Goal: Task Accomplishment & Management: Complete application form

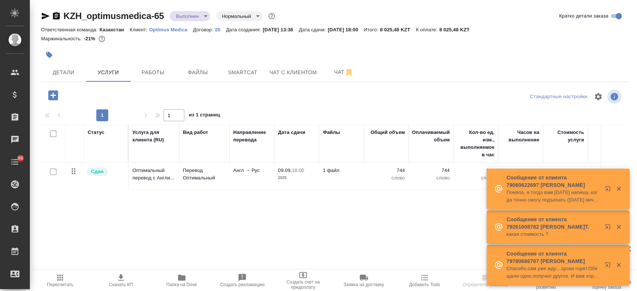
click at [175, 31] on p "Optimus Medica" at bounding box center [171, 30] width 44 height 6
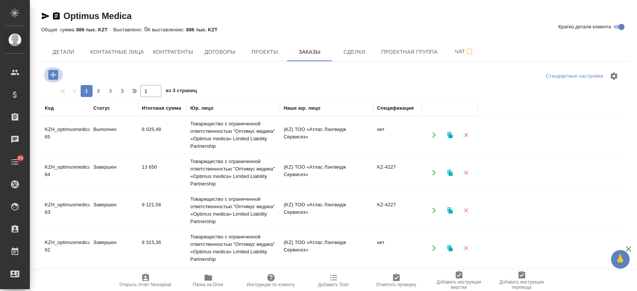
click at [60, 77] on button "button" at bounding box center [53, 74] width 21 height 15
click at [54, 74] on icon "button" at bounding box center [53, 75] width 10 height 10
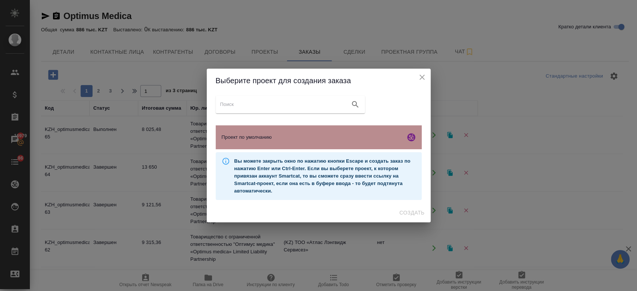
click at [265, 144] on div "Проект по умолчанию" at bounding box center [319, 137] width 206 height 24
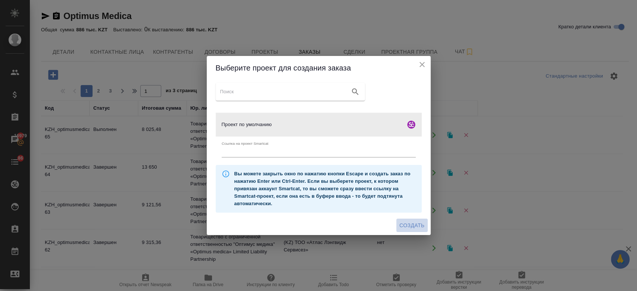
click at [420, 225] on span "Создать" at bounding box center [412, 225] width 25 height 9
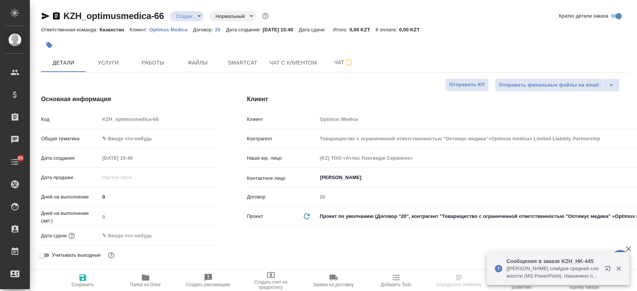
select select "RU"
type input "Товарищество с ограниченной ответственностью "Оптимус медика"«Optimus medica» L…"
type textarea "x"
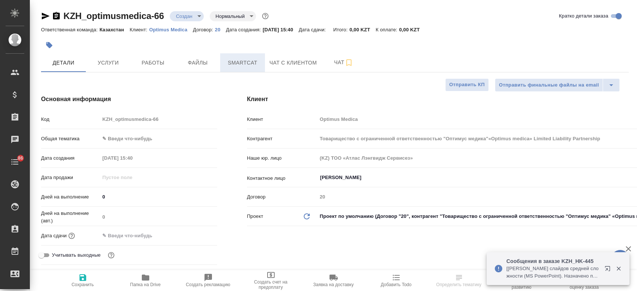
type textarea "x"
type input "Товарищество с ограниченной ответственностью "Оптимус медика"«Optimus medica» L…"
type textarea "x"
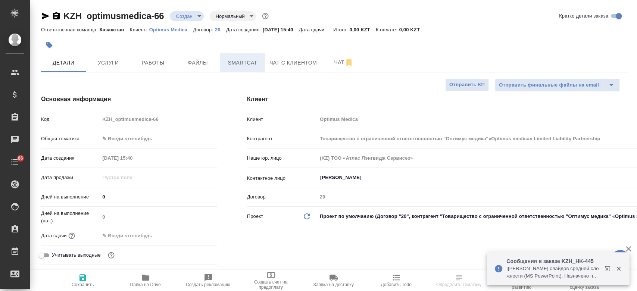
type textarea "x"
click at [239, 64] on span "Smartcat" at bounding box center [243, 62] width 36 height 9
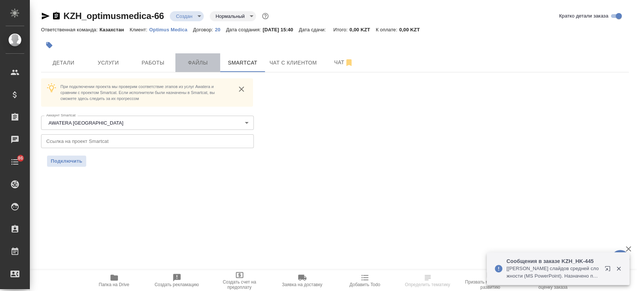
click at [203, 62] on span "Файлы" at bounding box center [198, 62] width 36 height 9
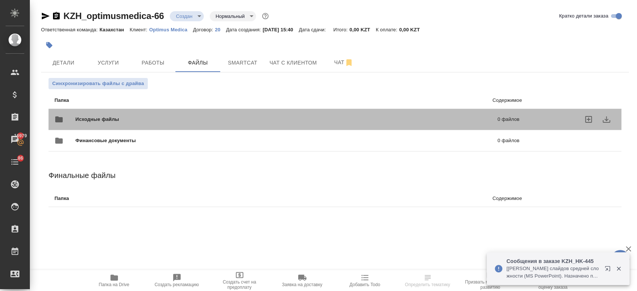
click at [169, 118] on span "Исходные файлы" at bounding box center [191, 119] width 233 height 7
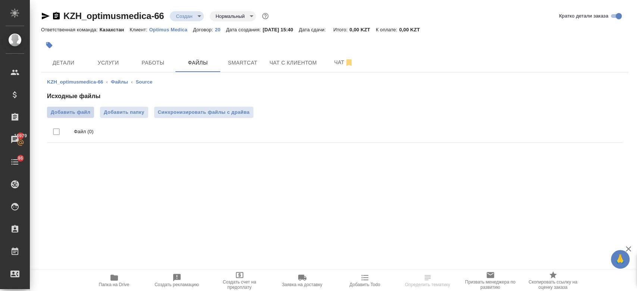
click at [85, 110] on span "Добавить файл" at bounding box center [71, 112] width 40 height 7
click at [0, 0] on input "Добавить файл" at bounding box center [0, 0] width 0 height 0
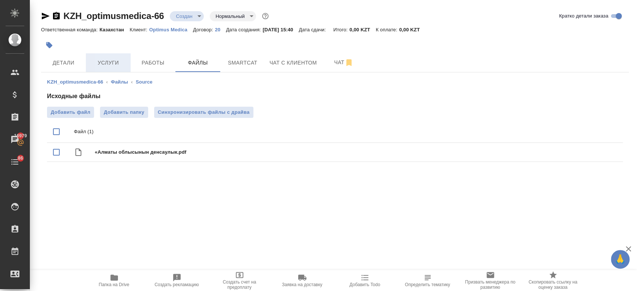
click at [93, 63] on span "Услуги" at bounding box center [108, 62] width 36 height 9
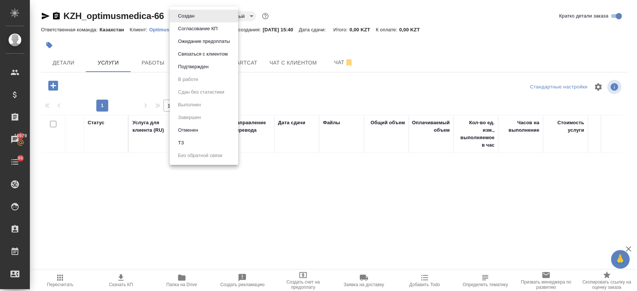
click at [189, 13] on body "🙏 .cls-1 fill:#fff; AWATERA Kosherbayeva Nazerke Клиенты Спецификации Заказы 16…" at bounding box center [318, 145] width 637 height 291
click at [195, 141] on li "ТЗ" at bounding box center [204, 143] width 68 height 13
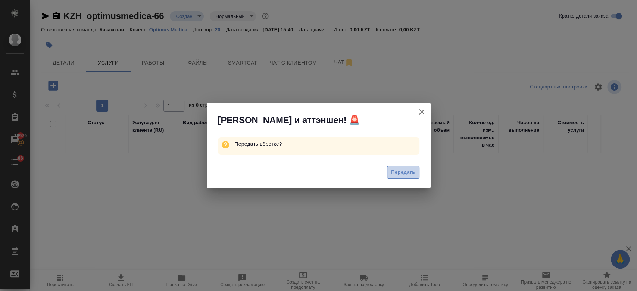
click at [400, 176] on span "Передать" at bounding box center [403, 172] width 24 height 9
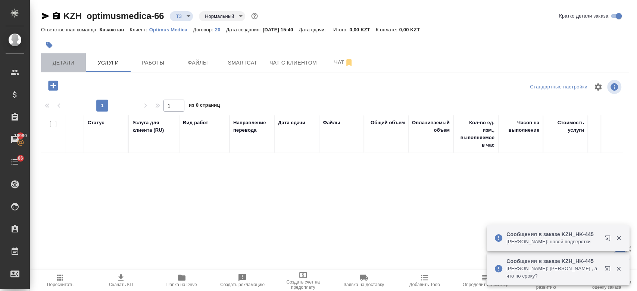
click at [69, 61] on span "Детали" at bounding box center [64, 62] width 36 height 9
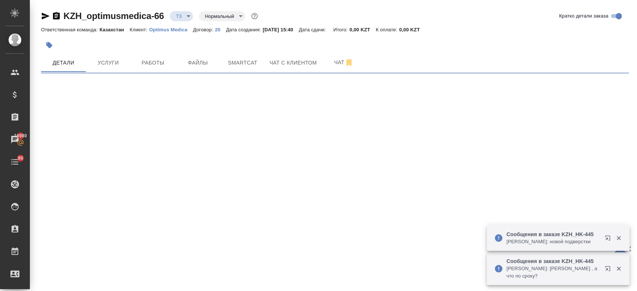
select select "RU"
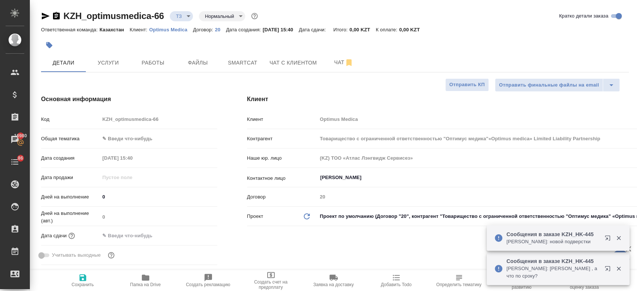
type textarea "x"
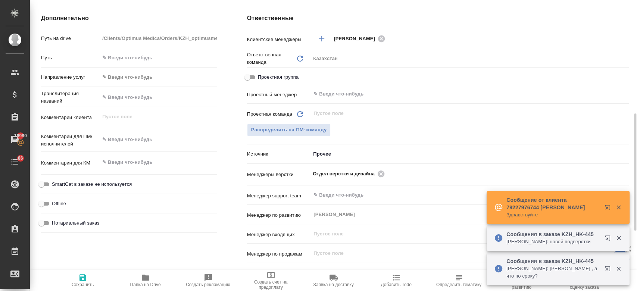
scroll to position [274, 0]
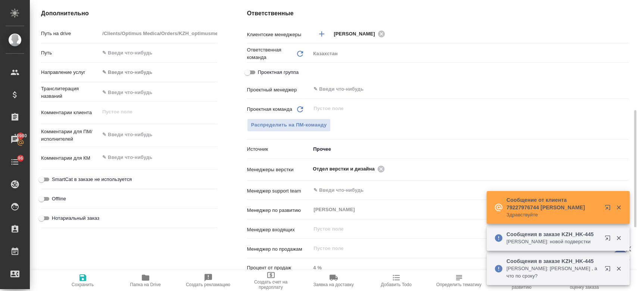
type textarea "x"
click at [121, 137] on textarea at bounding box center [158, 135] width 117 height 13
paste textarea "перевод с русского на английский язык."
type textarea "перевод с русского на английский язык."
type input "Товарищество с ограниченной ответственностью "Оптимус медика"«Optimus medica» L…"
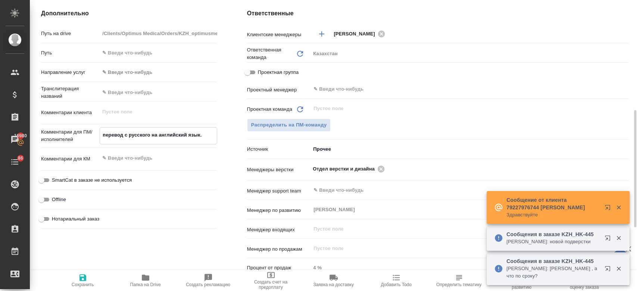
type textarea "x"
type textarea "перевод с русского на английский язык."
type textarea "x"
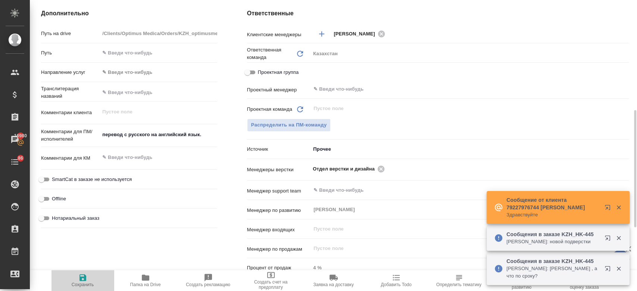
click at [84, 274] on icon "button" at bounding box center [82, 277] width 9 height 9
type input "Товарищество с ограниченной ответственностью "Оптимус медика"«Optimus medica» L…"
type textarea "x"
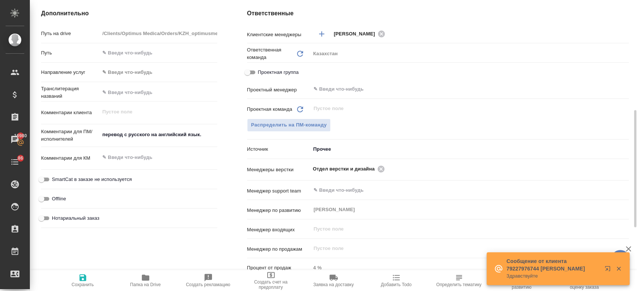
type input "Товарищество с ограниченной ответственностью "Оптимус медика"«Optimus medica» L…"
type textarea "x"
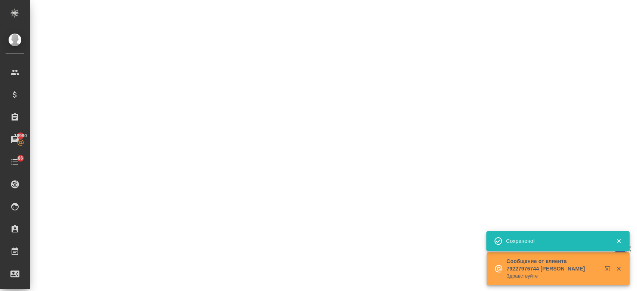
select select "RU"
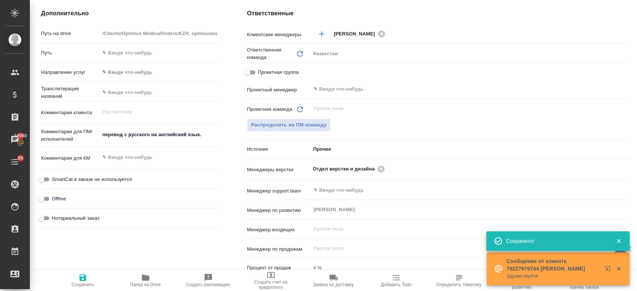
type textarea "x"
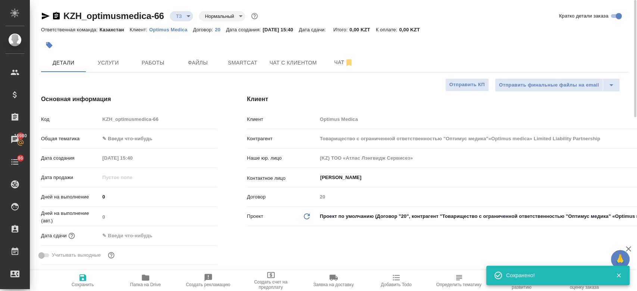
type input "Товарищество с ограниченной ответственностью "Оптимус медика"«Optimus medica» L…"
type textarea "x"
type input "Товарищество с ограниченной ответственностью "Оптимус медика"«Optimus medica» L…"
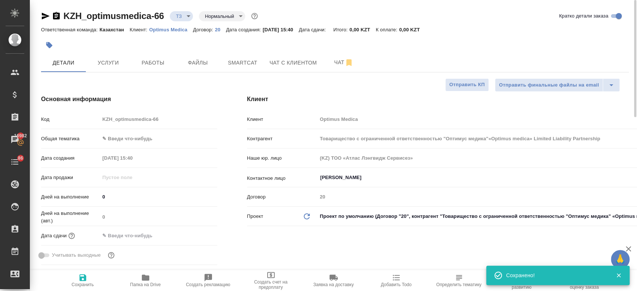
type textarea "x"
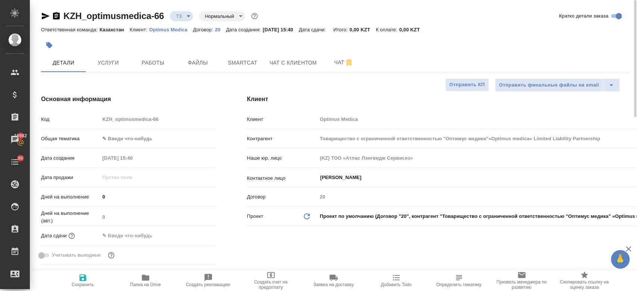
type input "Товарищество с ограниченной ответственностью "Оптимус медика"«Optimus medica» L…"
type textarea "x"
type input "Товарищество с ограниченной ответственностью "Оптимус медика"«Optimus medica» L…"
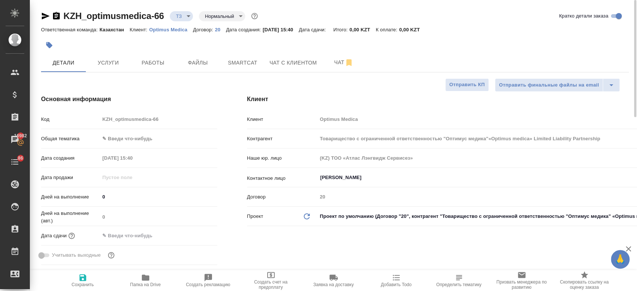
type textarea "x"
click at [338, 57] on button "Чат" at bounding box center [344, 62] width 45 height 19
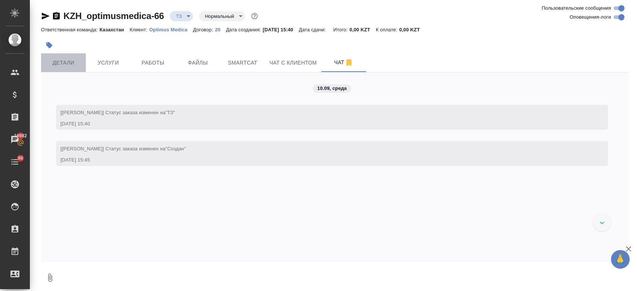
click at [64, 64] on span "Детали" at bounding box center [64, 62] width 36 height 9
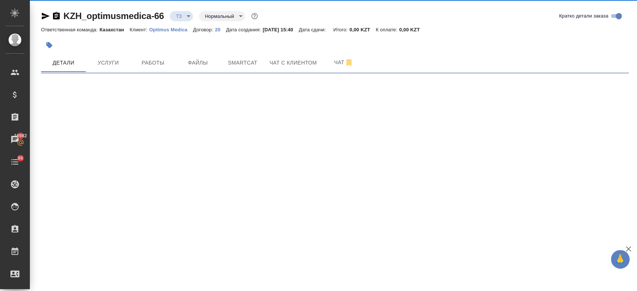
select select "RU"
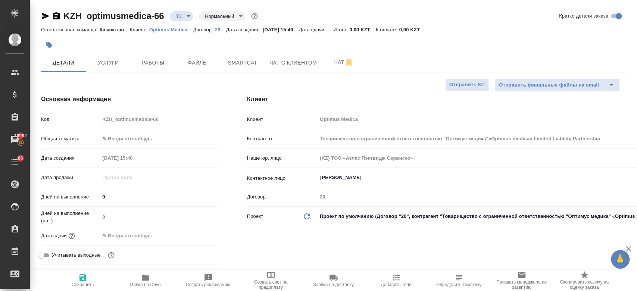
type textarea "x"
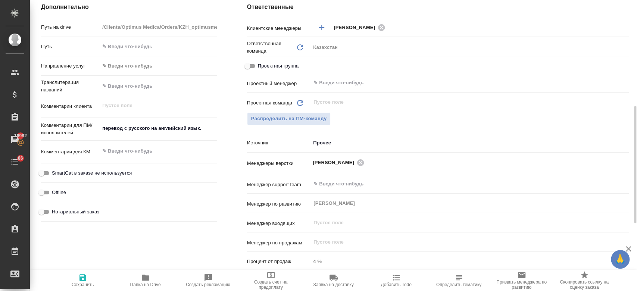
scroll to position [281, 0]
type textarea "x"
click at [183, 133] on textarea "перевод с русского на английский язык." at bounding box center [158, 128] width 117 height 13
click at [207, 128] on textarea "перевод с русского на английский язык." at bounding box center [158, 128] width 117 height 13
type textarea "перевод с русского на английский язык."
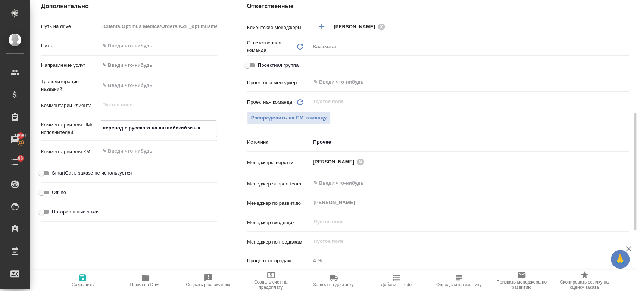
type input "Товарищество с ограниченной ответственностью "Оптимус медика"«Optimus medica» L…"
type textarea "x"
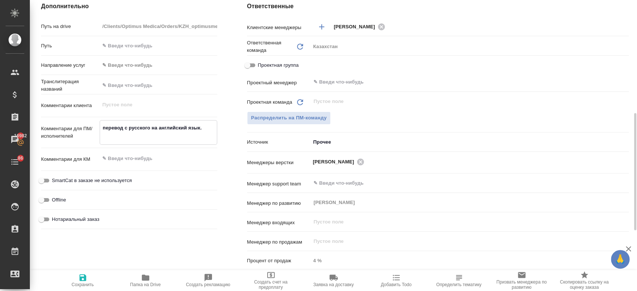
type textarea "перевод с русского на английский язык."
type input "Товарищество с ограниченной ответственностью "Оптимус медика"«Optimus medica» L…"
type textarea "x"
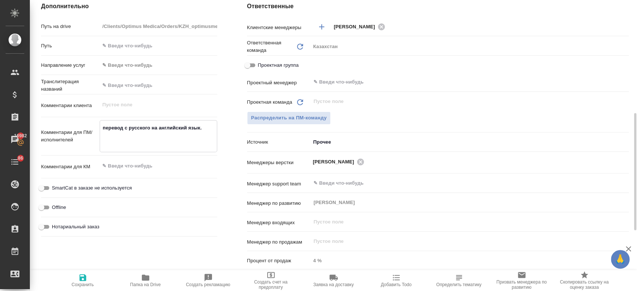
type textarea "перевод с русского на английский язык. т"
type input "Товарищество с ограниченной ответственностью "Оптимус медика"«Optimus medica» L…"
type textarea "x"
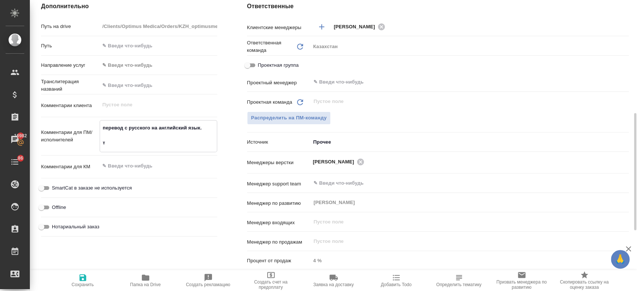
type textarea "перевод с русского на английский язык. то"
type input "Товарищество с ограниченной ответственностью "Оптимус медика"«Optimus medica» L…"
type textarea "x"
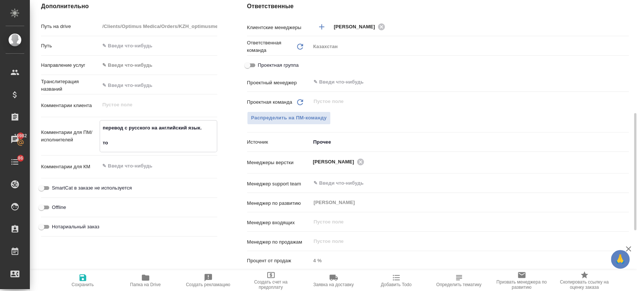
type textarea "перевод с русского на английский язык. то"
type input "Товарищество с ограниченной ответственностью "Оптимус медика"«Optimus medica» L…"
type textarea "x"
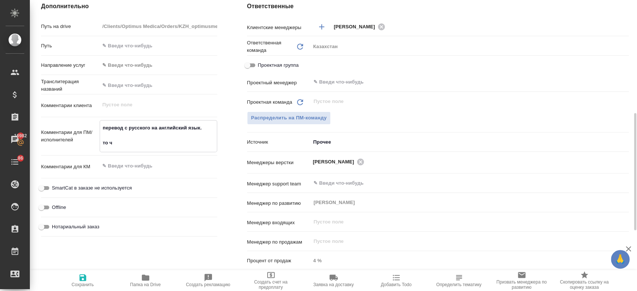
type textarea "перевод с русского на английский язык. то чт"
type input "Товарищество с ограниченной ответственностью "Оптимус медика"«Optimus medica» L…"
type textarea "x"
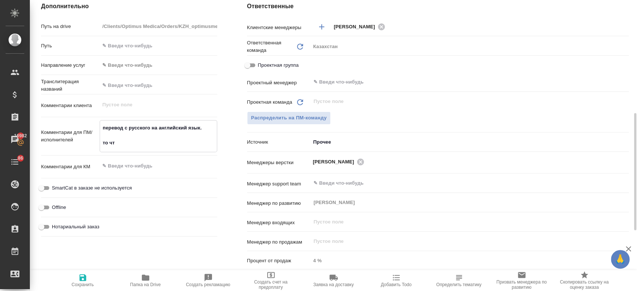
type textarea "перевод с русского на английский язык. то что"
type input "Товарищество с ограниченной ответственностью "Оптимус медика"«Optimus medica» L…"
type textarea "x"
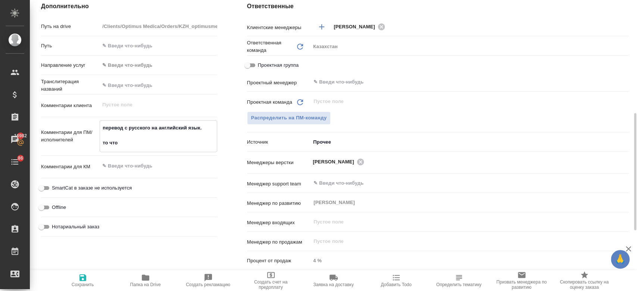
type textarea "перевод с русского на английский язык. то что"
type input "Товарищество с ограниченной ответственностью "Оптимус медика"«Optimus medica» L…"
type textarea "x"
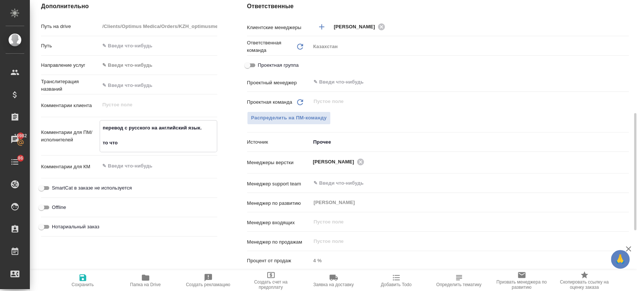
type textarea "перевод с русского на английский язык. то что н"
type input "Товарищество с ограниченной ответственностью "Оптимус медика"«Optimus medica» L…"
type textarea "x"
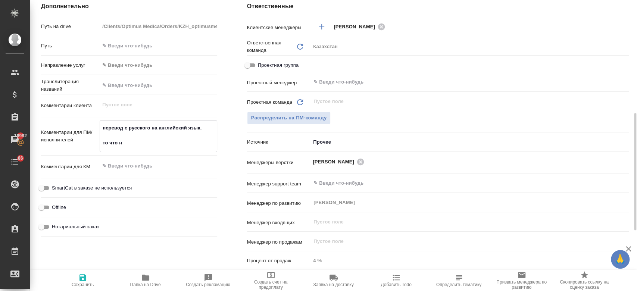
type textarea "перевод с русского на английский язык. то что на"
type input "Товарищество с ограниченной ответственностью "Оптимус медика"«Optimus medica» L…"
type textarea "x"
type textarea "перевод с русского на английский язык. то что на"
type textarea "x"
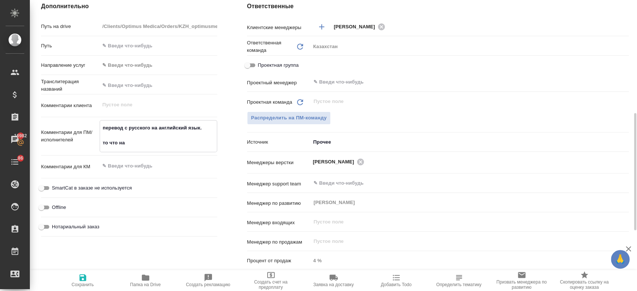
type textarea "x"
type textarea "перевод с русского на английский язык. то что на ка"
type input "Товарищество с ограниченной ответственностью "Оптимус медика"«Optimus medica» L…"
type textarea "x"
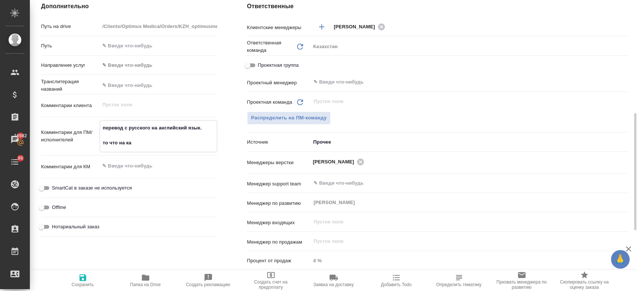
type textarea "x"
type textarea "перевод с русского на английский язык. то что на каз"
type input "Товарищество с ограниченной ответственностью "Оптимус медика"«Optimus medica» L…"
type textarea "x"
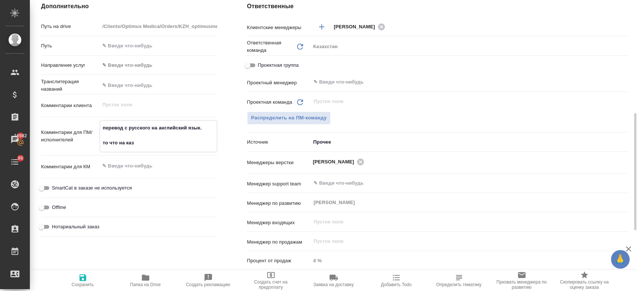
type textarea "x"
type textarea "перевод с русского на английский язык. то что на каз,"
type input "Товарищество с ограниченной ответственностью "Оптимус медика"«Optimus medica» L…"
type textarea "x"
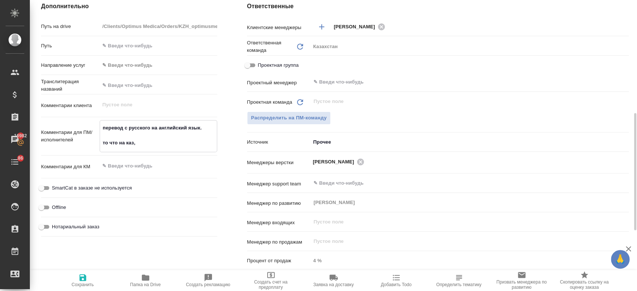
type textarea "x"
type textarea "перевод с русского на английский язык. то что на каз,"
type input "Товарищество с ограниченной ответственностью "Оптимус медика"«Optimus medica» L…"
type textarea "x"
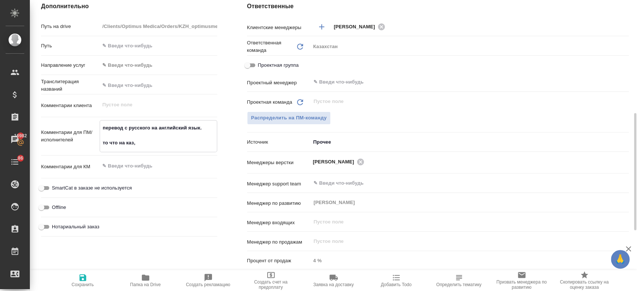
type textarea "x"
type textarea "перевод с русского на английский язык. то что на каз, о"
type input "Товарищество с ограниченной ответственностью "Оптимус медика"«Optimus medica» L…"
type textarea "x"
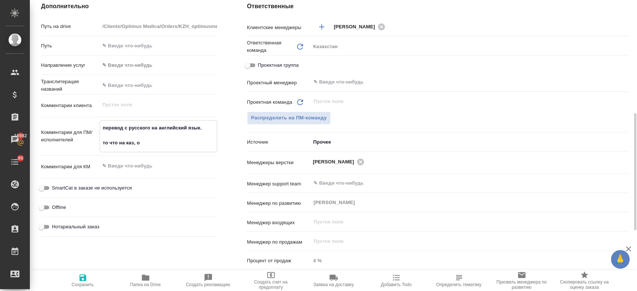
type textarea "x"
type textarea "перевод с русского на английский язык. то что на каз, ос"
type input "Товарищество с ограниченной ответственностью "Оптимус медика"«Optimus medica» L…"
type textarea "x"
type textarea "перевод с русского на английский язык. то что на каз, ост"
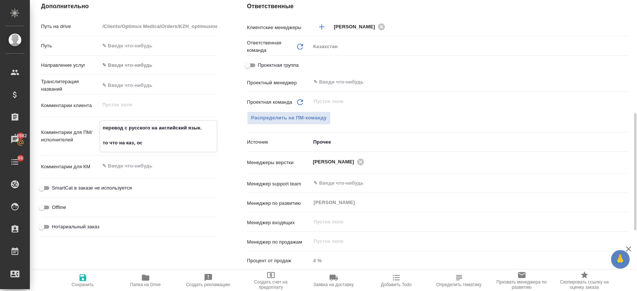
type textarea "x"
type textarea "перевод с русского на английский язык. то что на каз, остав"
type input "Товарищество с ограниченной ответственностью "Оптимус медика"«Optimus medica» L…"
type textarea "x"
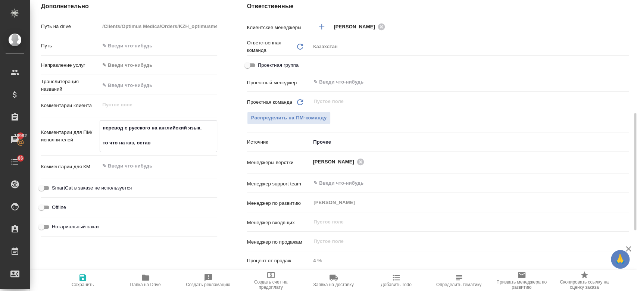
type textarea "x"
type textarea "перевод с русского на английский язык. то что на каз, оставл"
type input "Товарищество с ограниченной ответственностью "Оптимус медика"«Optimus medica» L…"
type textarea "x"
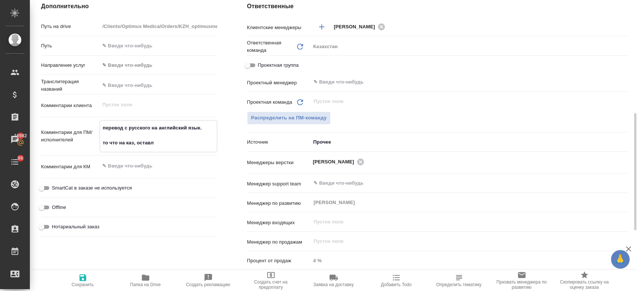
type textarea "x"
type textarea "перевод с русского на английский язык. то что на каз, оставля"
type input "Товарищество с ограниченной ответственностью "Оптимус медика"«Optimus medica» L…"
type textarea "x"
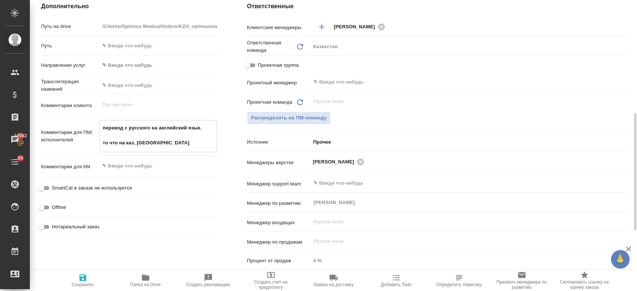
type textarea "перевод с русского на английский язык. то что на каз, оставляе"
type textarea "x"
type textarea "перевод с русского на английский язык. то что на каз, оставляем"
type input "Товарищество с ограниченной ответственностью "Оптимус медика"«Optimus medica» L…"
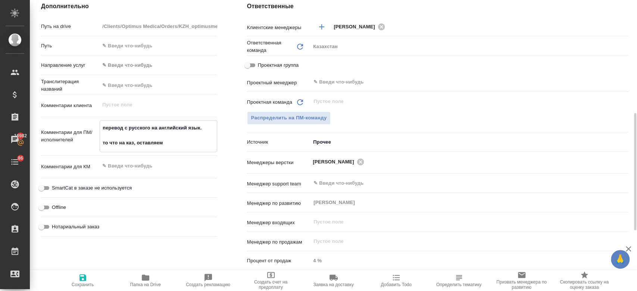
type textarea "x"
type textarea "перевод с русского на английский язык. то что на каз, оставляем,"
type input "Товарищество с ограниченной ответственностью "Оптимус медика"«Optimus medica» L…"
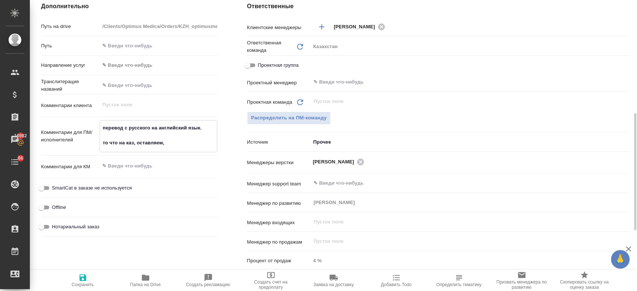
type textarea "x"
type textarea "перевод с русского на английский язык. то что на каз, оставляем,"
type input "Товарищество с ограниченной ответственностью "Оптимус медика"«Optimus medica» L…"
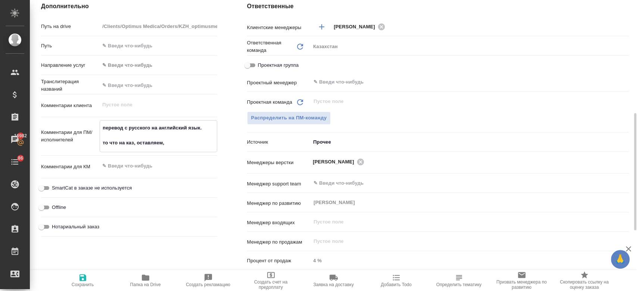
type textarea "x"
type textarea "перевод с русского на английский язык. то что на каз, оставляем, п"
type input "Товарищество с ограниченной ответственностью "Оптимус медика"«Optimus medica» L…"
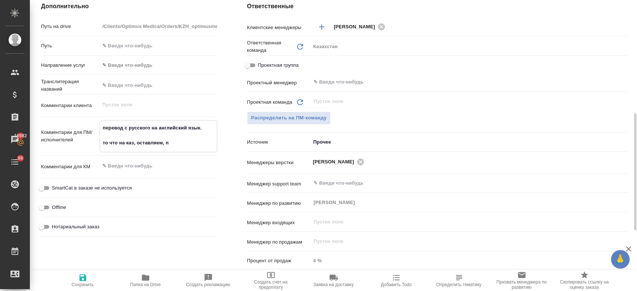
type textarea "x"
type textarea "перевод с русского на английский язык. то что на каз, оставляем, пе"
type textarea "x"
type textarea "перевод с русского на английский язык. то что на каз, оставляем, пере"
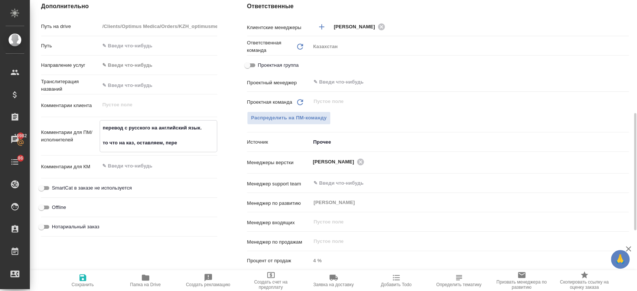
type input "Товарищество с ограниченной ответственностью "Оптимус медика"«Optimus medica» L…"
type textarea "x"
type textarea "перевод с русского на английский язык. то что на каз, оставляем, перев"
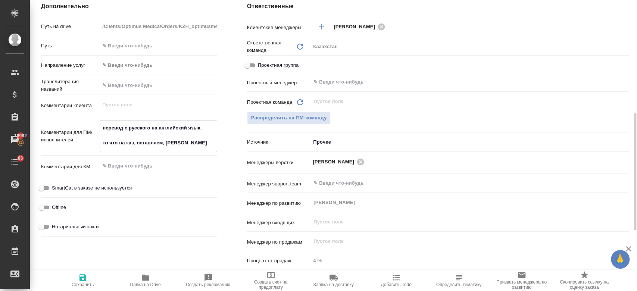
type input "Товарищество с ограниченной ответственностью "Оптимус медика"«Optimus medica» L…"
type textarea "x"
type textarea "перевод с русского на английский язык. то что на каз, оставляем, перево"
type textarea "x"
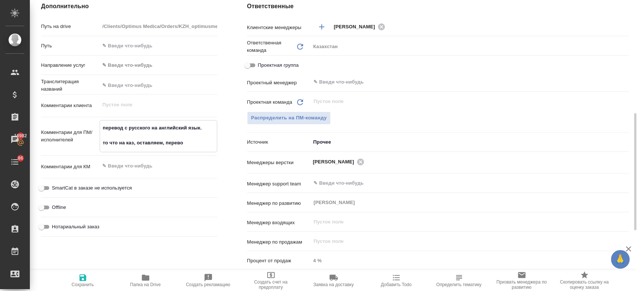
type textarea "перевод с русского на английский язык. то что на каз, оставляем, перевод"
type input "Товарищество с ограниченной ответственностью "Оптимус медика"«Optimus medica» L…"
type textarea "x"
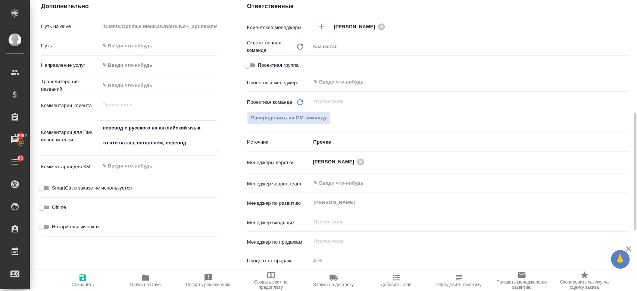
type textarea "перевод с русского на английский язык. то что на каз, оставляем, переводи"
type input "Товарищество с ограниченной ответственностью "Оптимус медика"«Optimus medica» L…"
type textarea "x"
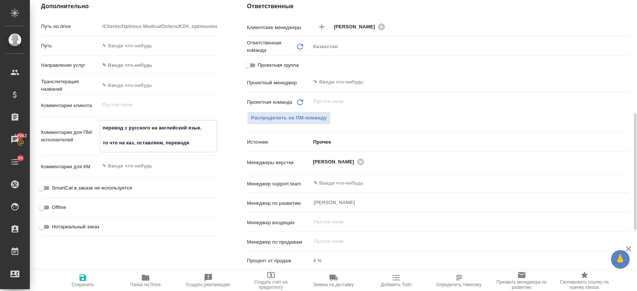
type textarea "перевод с русского на английский язык. то что на каз, оставляем, переводим"
type input "Товарищество с ограниченной ответственностью "Оптимус медика"«Optimus medica» L…"
type textarea "x"
click at [78, 278] on span "Сохранить" at bounding box center [83, 280] width 54 height 14
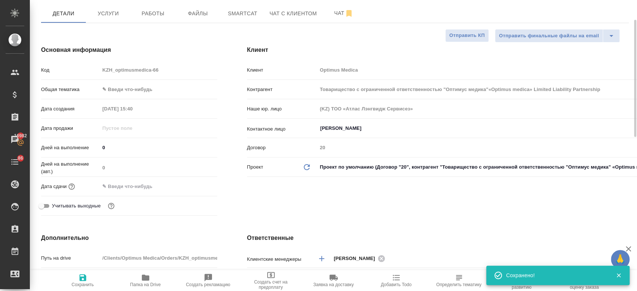
scroll to position [0, 0]
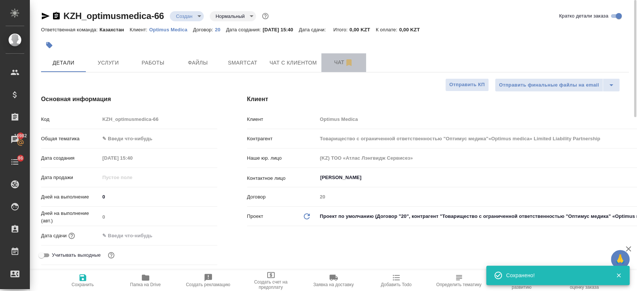
click at [335, 64] on span "Чат" at bounding box center [344, 62] width 36 height 9
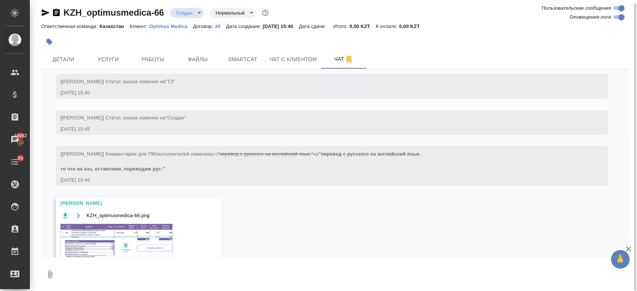
scroll to position [62, 0]
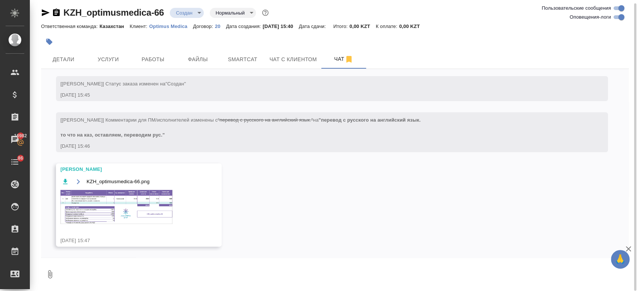
click at [151, 197] on img at bounding box center [116, 207] width 112 height 34
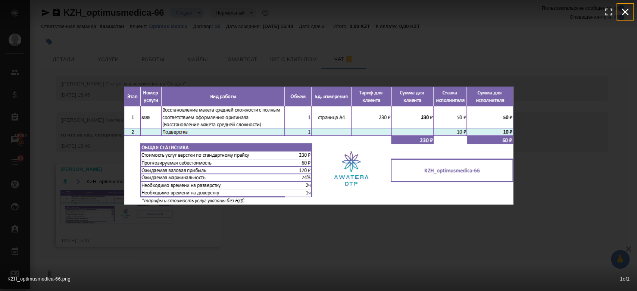
click at [625, 11] on icon "button" at bounding box center [625, 12] width 7 height 7
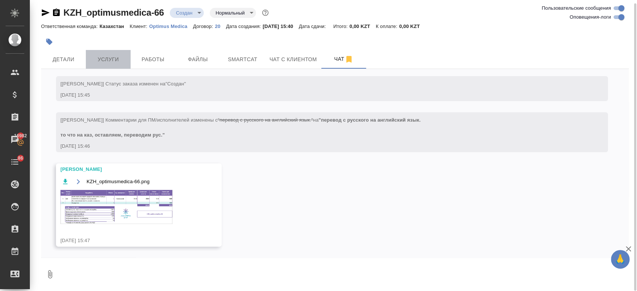
click at [100, 68] on button "Услуги" at bounding box center [108, 59] width 45 height 19
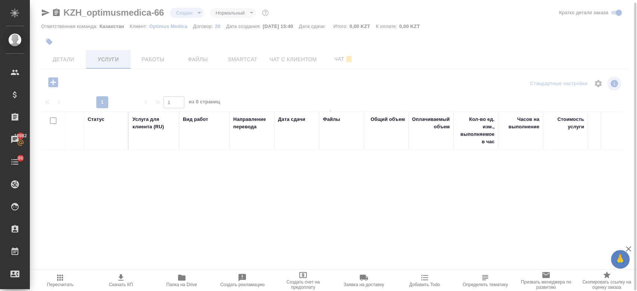
scroll to position [3, 0]
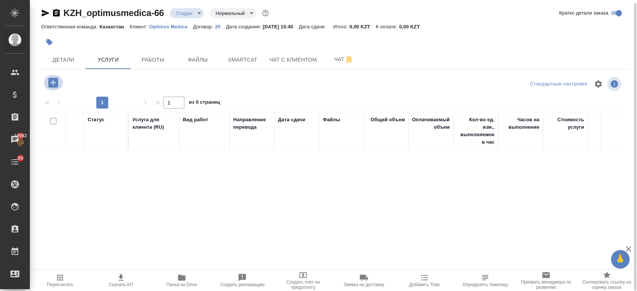
click at [57, 83] on icon "button" at bounding box center [53, 83] width 10 height 10
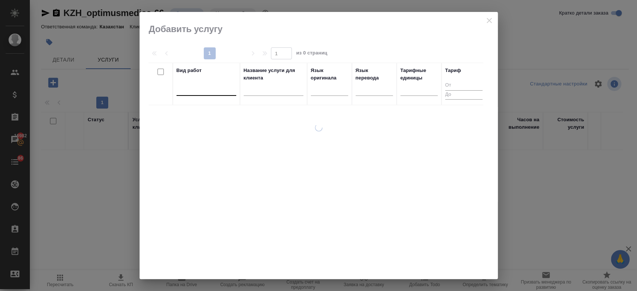
click at [208, 88] on div at bounding box center [207, 88] width 60 height 11
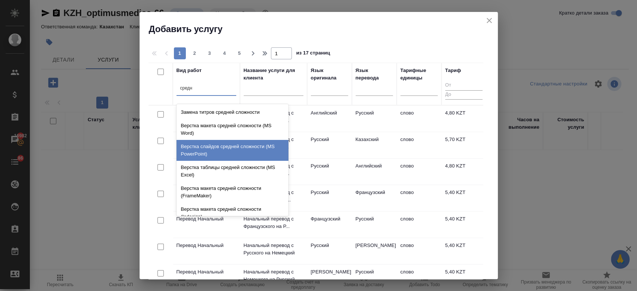
scroll to position [79, 0]
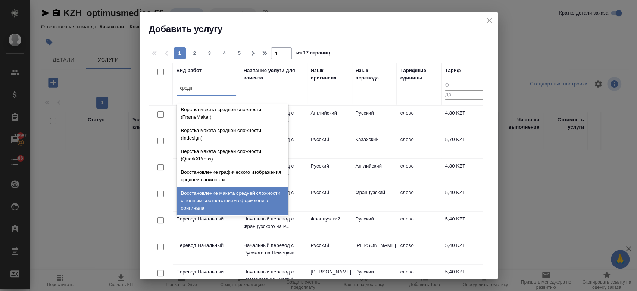
click at [226, 191] on div "Восстановление макета средней сложности с полным соответствием оформлению ориги…" at bounding box center [233, 201] width 112 height 28
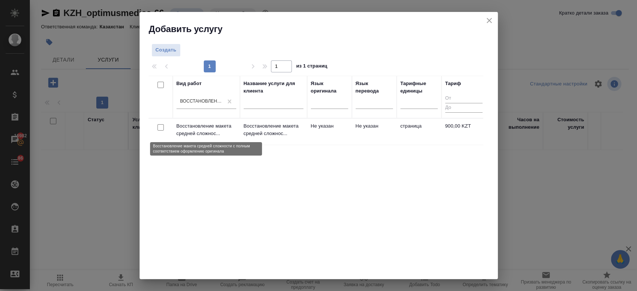
click at [213, 125] on p "Восстановление макета средней сложнос..." at bounding box center [207, 129] width 60 height 15
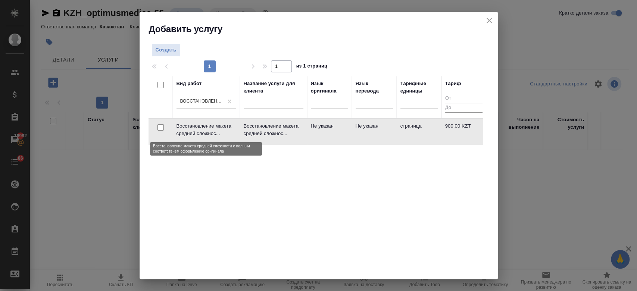
click at [213, 125] on p "Восстановление макета средней сложнос..." at bounding box center [207, 129] width 60 height 15
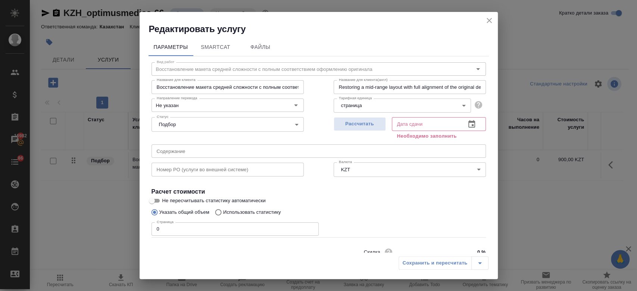
scroll to position [32, 0]
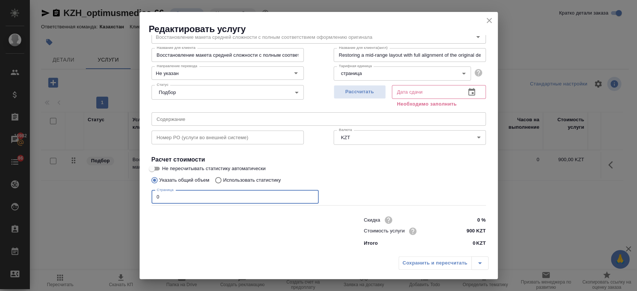
click at [199, 193] on input "0" at bounding box center [235, 196] width 167 height 13
click at [338, 93] on span "Рассчитать" at bounding box center [360, 92] width 44 height 9
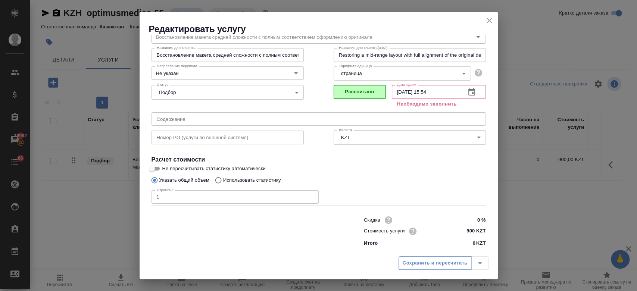
scroll to position [24, 0]
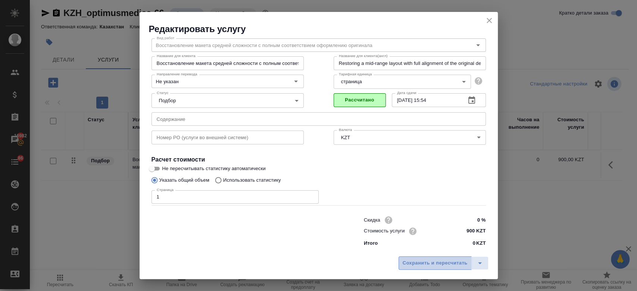
click at [422, 269] on button "Сохранить и пересчитать" at bounding box center [435, 263] width 73 height 13
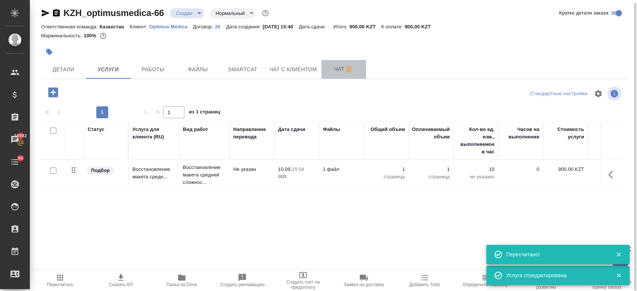
click at [328, 63] on button "Чат" at bounding box center [344, 69] width 45 height 19
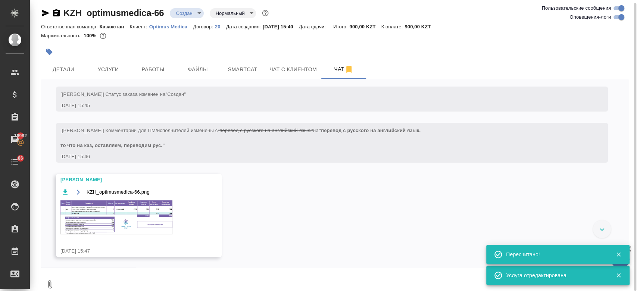
scroll to position [62, 0]
click at [179, 203] on div "KZH_optimusmedica-66.png" at bounding box center [127, 215] width 135 height 56
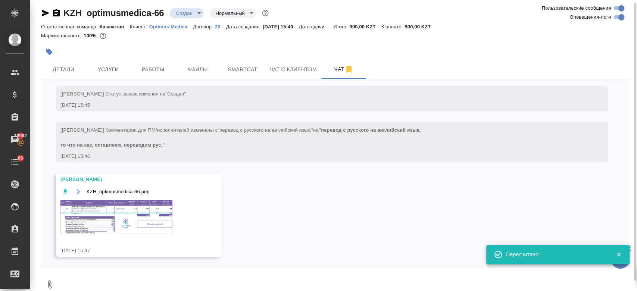
click at [149, 210] on img at bounding box center [116, 217] width 112 height 34
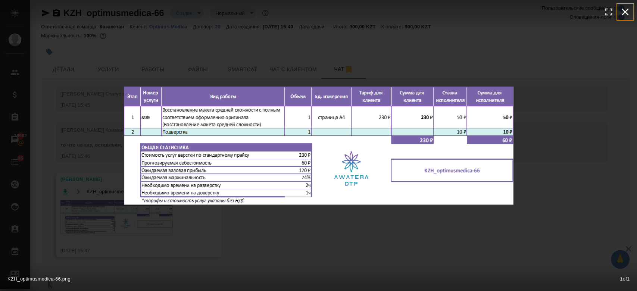
click at [630, 10] on icon "button" at bounding box center [626, 12] width 12 height 12
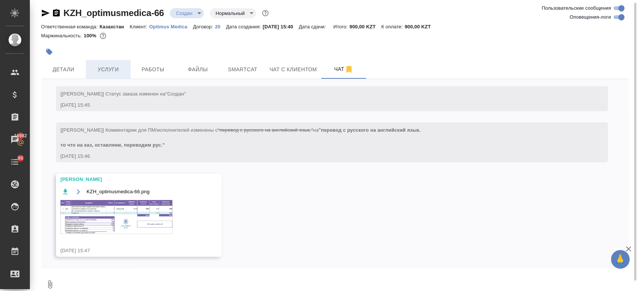
click at [104, 73] on span "Услуги" at bounding box center [108, 69] width 36 height 9
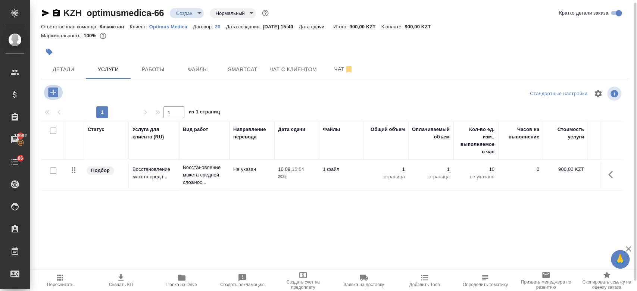
click at [48, 93] on icon "button" at bounding box center [53, 92] width 10 height 10
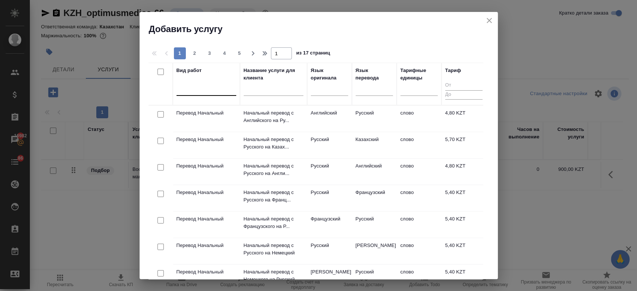
click at [211, 91] on div at bounding box center [207, 88] width 60 height 11
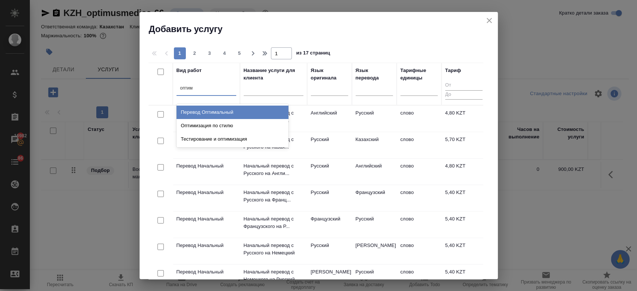
click at [215, 113] on div "Перевод Оптимальный" at bounding box center [233, 112] width 112 height 13
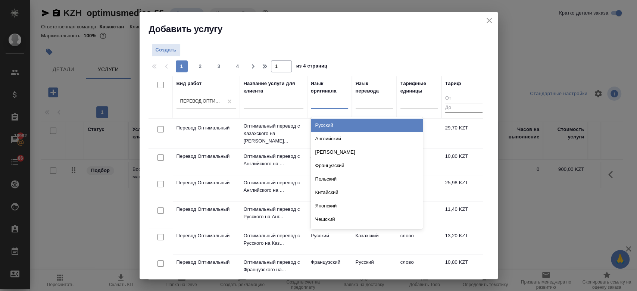
click at [329, 106] on div at bounding box center [329, 101] width 37 height 11
click at [338, 125] on div "Русский" at bounding box center [367, 125] width 112 height 13
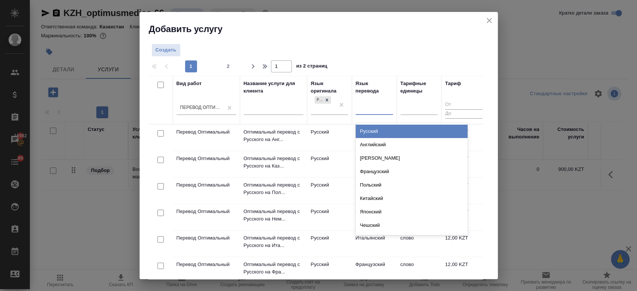
click at [364, 113] on div at bounding box center [374, 107] width 37 height 11
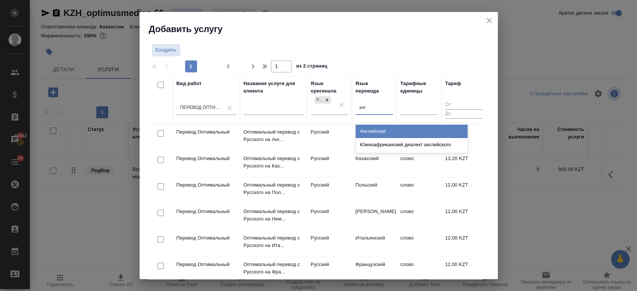
click at [366, 130] on div "Английский" at bounding box center [412, 131] width 112 height 13
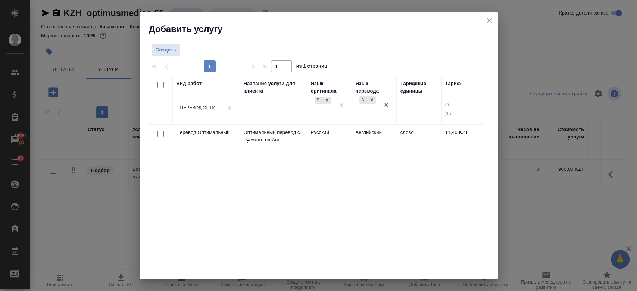
click at [333, 138] on td "Русский" at bounding box center [329, 138] width 45 height 26
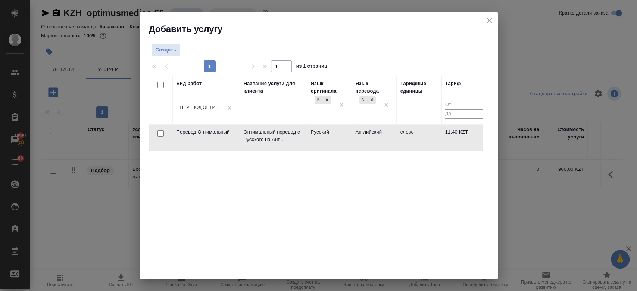
click at [333, 138] on td "Русский" at bounding box center [329, 138] width 45 height 26
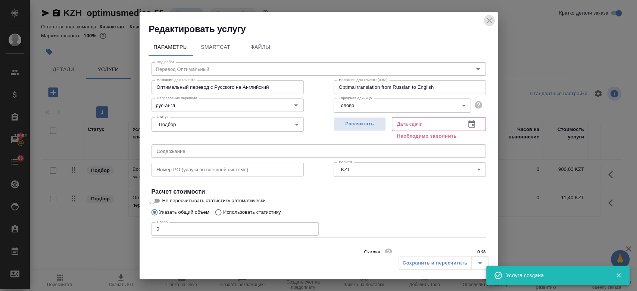
click at [491, 20] on icon "close" at bounding box center [489, 20] width 9 height 9
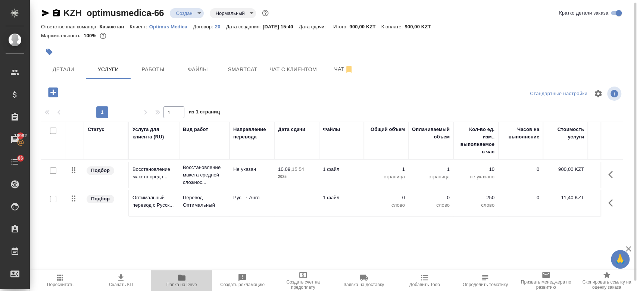
click at [182, 282] on icon "button" at bounding box center [181, 277] width 9 height 9
click at [267, 170] on p "Не указан" at bounding box center [251, 169] width 37 height 7
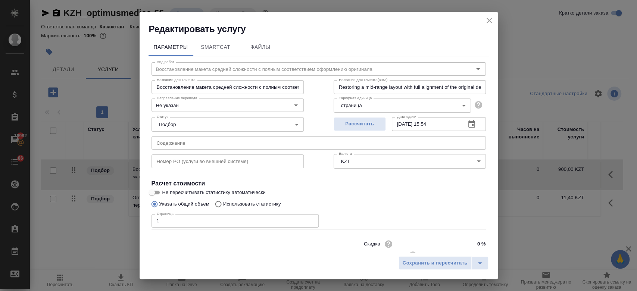
scroll to position [24, 0]
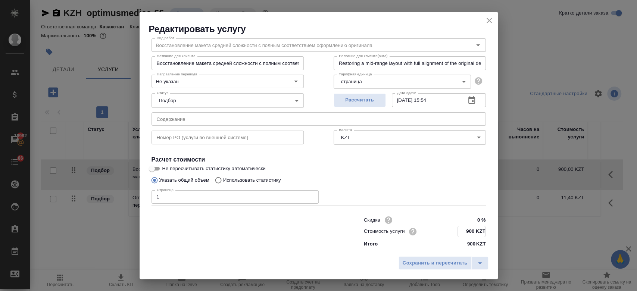
click at [472, 232] on input "900 KZT" at bounding box center [471, 231] width 27 height 11
click at [438, 263] on span "Сохранить и пересчитать" at bounding box center [435, 263] width 65 height 9
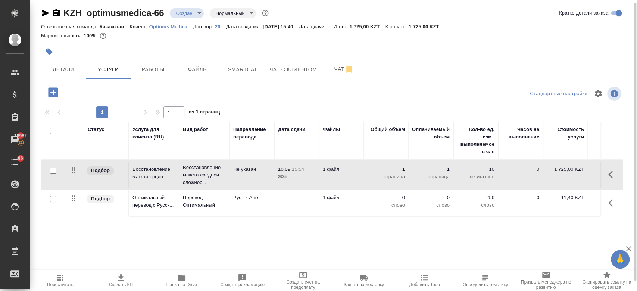
click at [53, 199] on input "checkbox" at bounding box center [53, 199] width 6 height 6
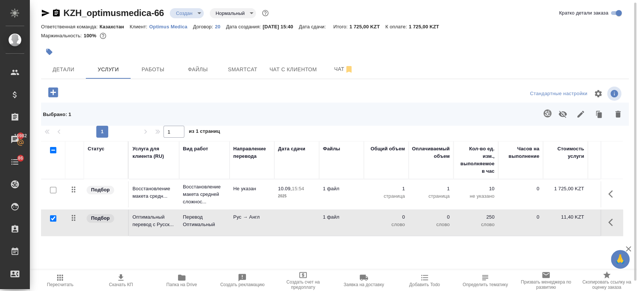
click at [547, 118] on button "button" at bounding box center [548, 114] width 18 height 18
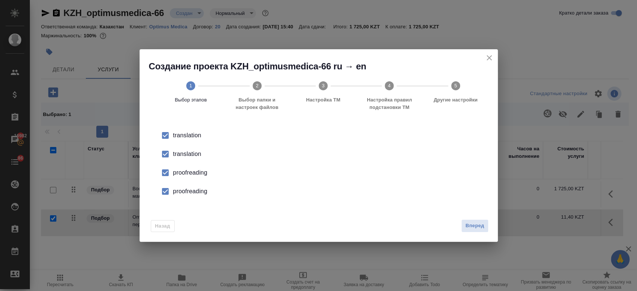
click at [190, 155] on div "translation" at bounding box center [326, 154] width 307 height 9
click at [192, 175] on div "proofreading" at bounding box center [326, 172] width 307 height 9
click at [199, 191] on div "proofreading" at bounding box center [326, 191] width 307 height 9
click at [474, 227] on span "Вперед" at bounding box center [475, 226] width 19 height 9
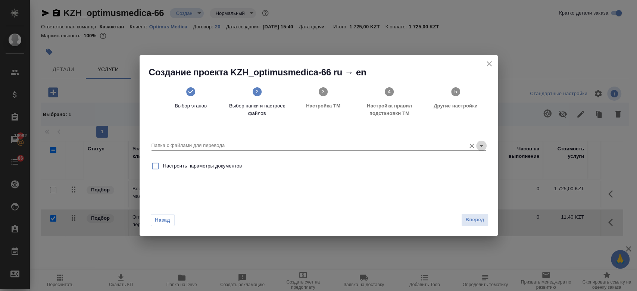
click at [479, 148] on icon "Open" at bounding box center [481, 146] width 9 height 9
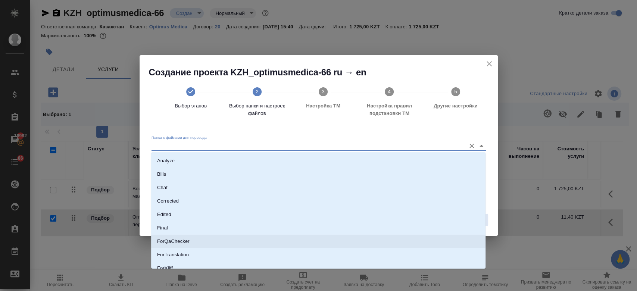
scroll to position [60, 0]
click at [271, 238] on li "Source" at bounding box center [318, 235] width 335 height 13
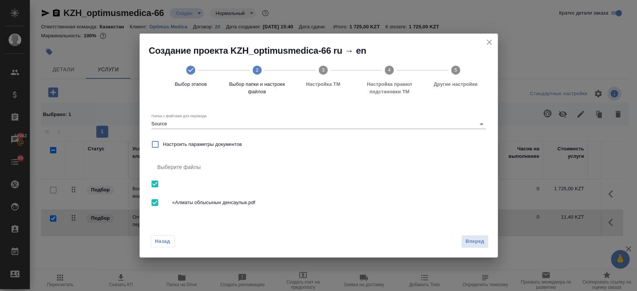
click at [495, 246] on div "Назад Вперед" at bounding box center [319, 240] width 359 height 35
click at [483, 243] on span "Вперед" at bounding box center [475, 242] width 19 height 9
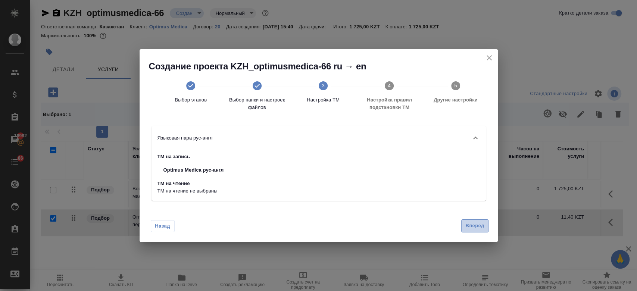
click at [480, 227] on span "Вперед" at bounding box center [475, 226] width 19 height 9
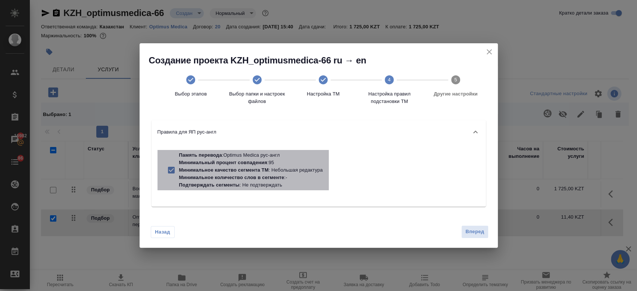
click at [261, 171] on p "Минимальное качество сегмента ТМ" at bounding box center [224, 170] width 90 height 6
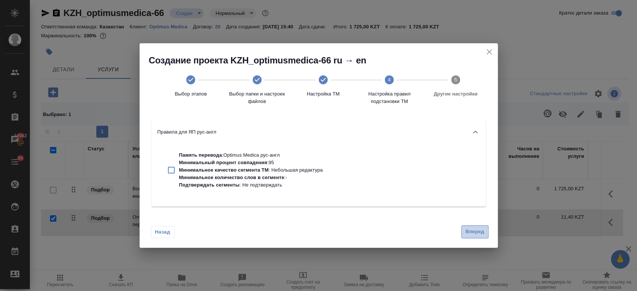
click at [477, 235] on span "Вперед" at bounding box center [475, 232] width 19 height 9
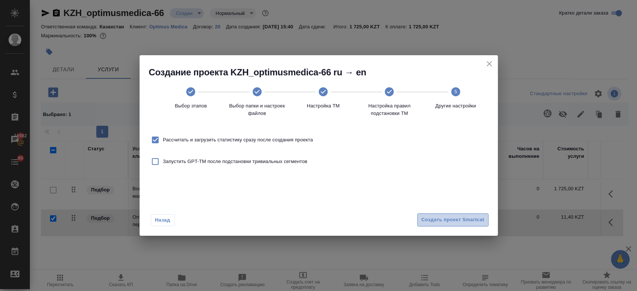
click at [459, 223] on span "Создать проект Smartcat" at bounding box center [453, 220] width 63 height 9
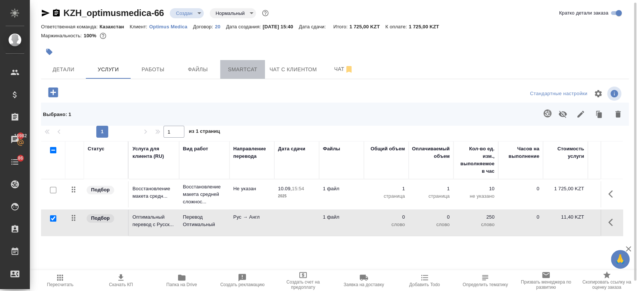
click at [240, 70] on span "Smartcat" at bounding box center [243, 69] width 36 height 9
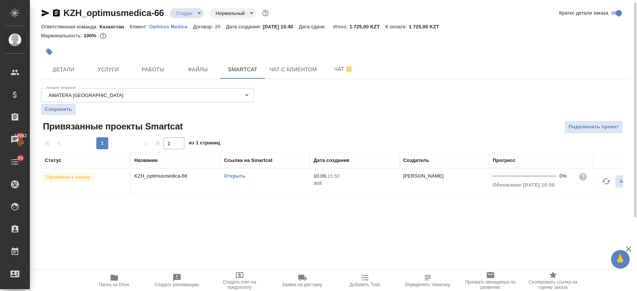
click at [235, 178] on link "Открыть" at bounding box center [234, 176] width 21 height 6
click at [116, 63] on button "Услуги" at bounding box center [108, 69] width 45 height 19
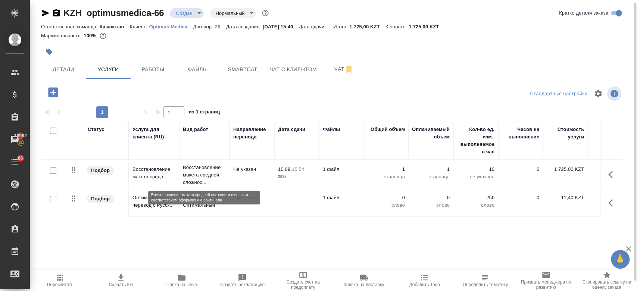
click at [194, 176] on p "Восстановление макета средней сложнос..." at bounding box center [204, 175] width 43 height 22
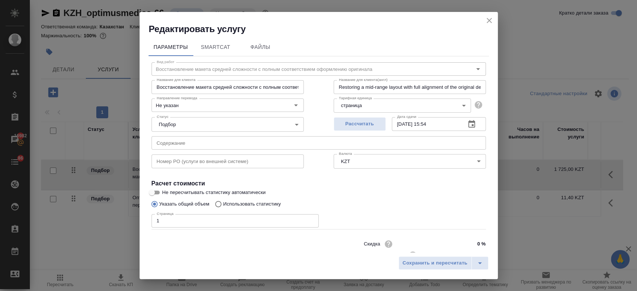
click at [495, 22] on div "Редактировать услугу" at bounding box center [319, 23] width 359 height 23
click at [487, 20] on icon "close" at bounding box center [489, 20] width 9 height 9
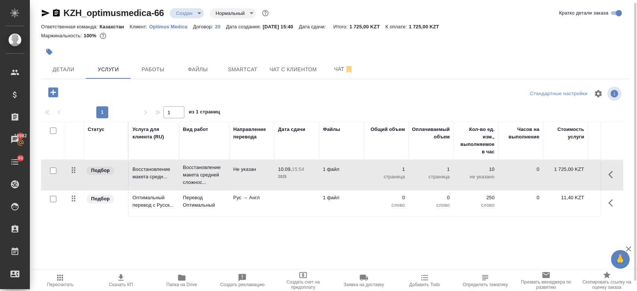
click at [356, 205] on td "1 файл" at bounding box center [341, 203] width 45 height 26
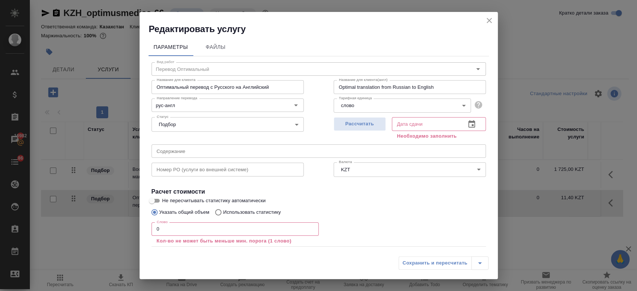
scroll to position [41, 0]
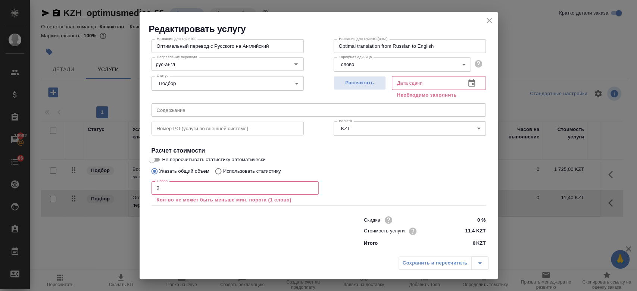
click at [257, 171] on p "Использовать статистику" at bounding box center [252, 171] width 58 height 7
click at [223, 171] on input "Использовать статистику" at bounding box center [217, 171] width 12 height 14
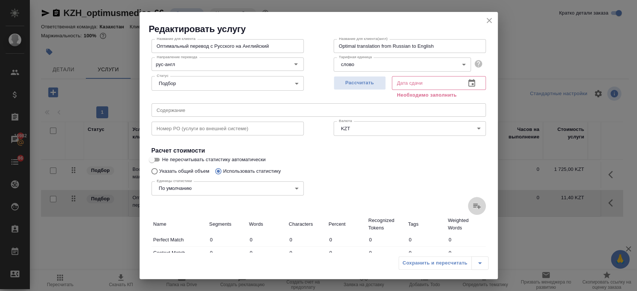
click at [470, 201] on label at bounding box center [477, 206] width 18 height 18
click at [0, 0] on input "file" at bounding box center [0, 0] width 0 height 0
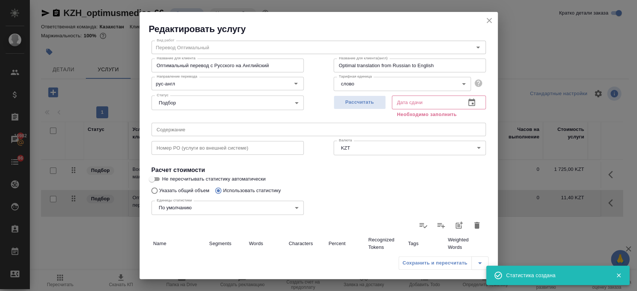
scroll to position [7, 0]
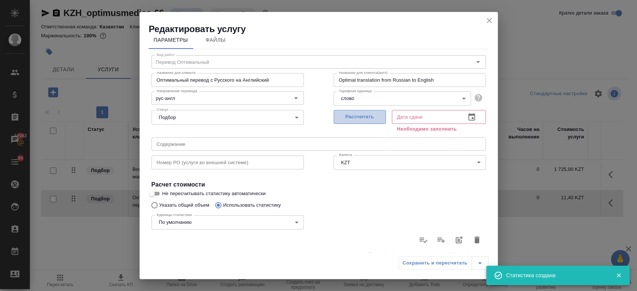
click at [348, 120] on span "Рассчитать" at bounding box center [360, 117] width 44 height 9
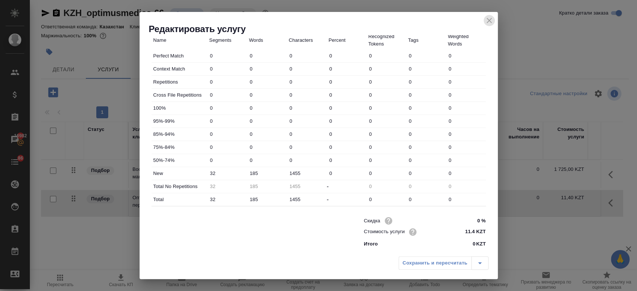
click at [490, 24] on icon "close" at bounding box center [489, 20] width 9 height 9
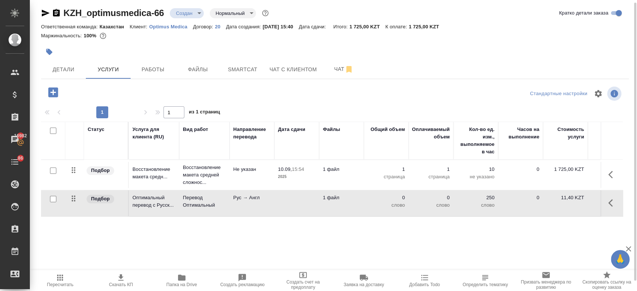
click at [294, 176] on p "2025" at bounding box center [296, 176] width 37 height 7
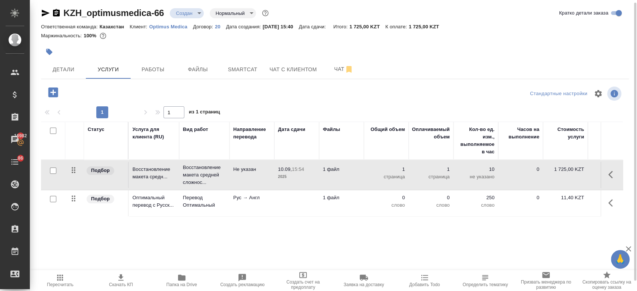
click at [294, 176] on p "2025" at bounding box center [296, 176] width 37 height 7
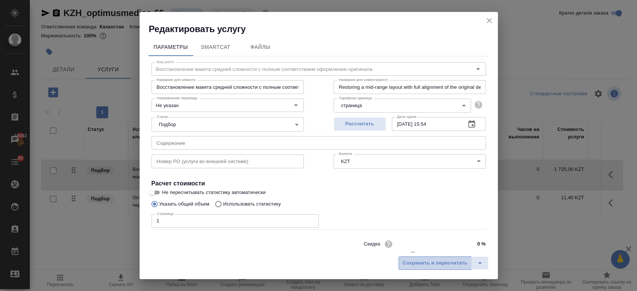
click at [415, 269] on button "Сохранить и пересчитать" at bounding box center [435, 263] width 73 height 13
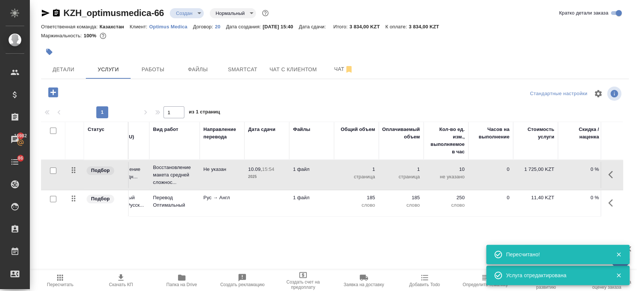
scroll to position [0, 0]
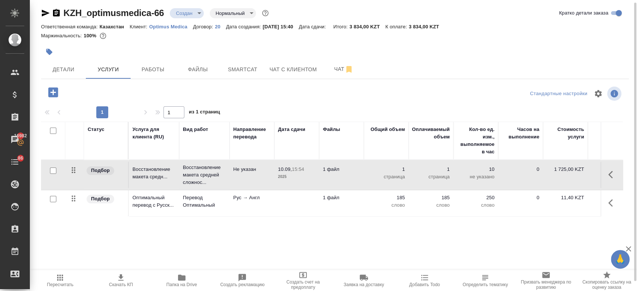
click at [168, 25] on p "Optimus Medica" at bounding box center [171, 27] width 44 height 6
click at [177, 29] on div "Ответственная команда: Казахстан Клиент: Optimus Medica Договор: 20 Дата создан…" at bounding box center [335, 26] width 588 height 9
click at [169, 25] on p "Optimus Medica" at bounding box center [171, 27] width 44 height 6
click at [232, 199] on td "Рус → Англ" at bounding box center [252, 203] width 45 height 26
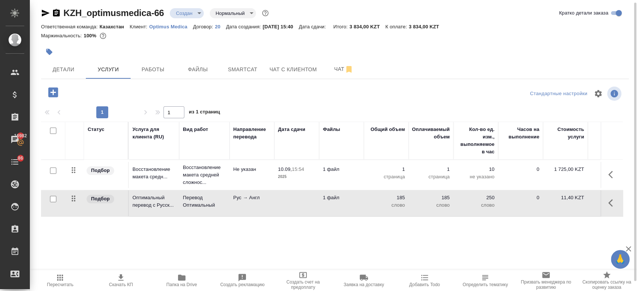
click at [232, 199] on td "Рус → Англ" at bounding box center [252, 203] width 45 height 26
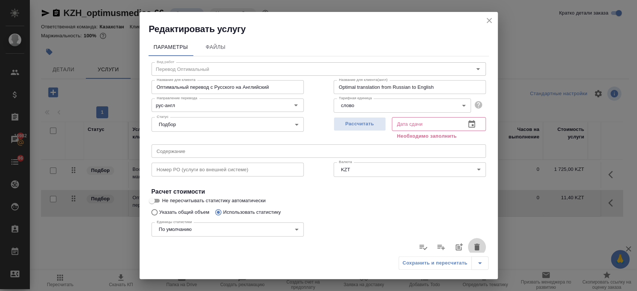
click at [473, 243] on icon "button" at bounding box center [477, 247] width 9 height 9
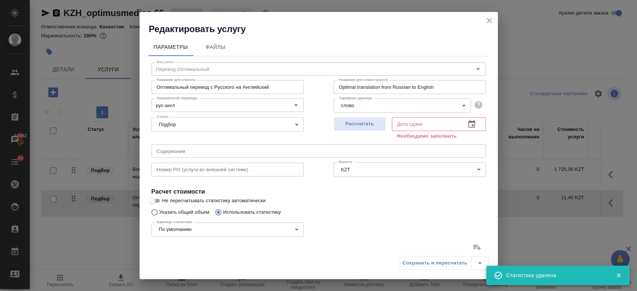
click at [157, 201] on input "Не пересчитывать статистику автоматически" at bounding box center [152, 200] width 27 height 9
click at [192, 212] on div "Единицы статистики По умолчанию default Единицы статистики" at bounding box center [228, 229] width 182 height 49
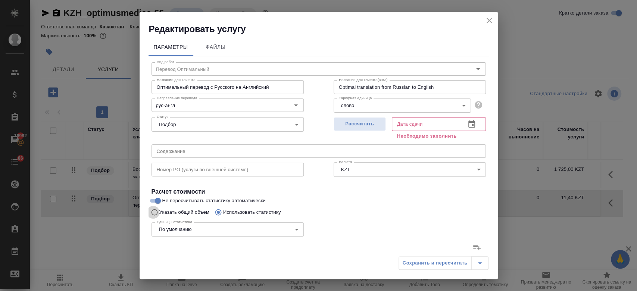
click at [154, 214] on input "Указать общий объем" at bounding box center [154, 212] width 12 height 14
click at [175, 232] on input "185" at bounding box center [235, 229] width 167 height 13
click at [359, 122] on span "Рассчитать" at bounding box center [360, 124] width 44 height 9
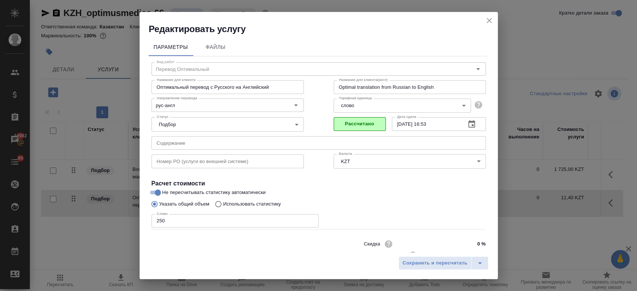
scroll to position [24, 0]
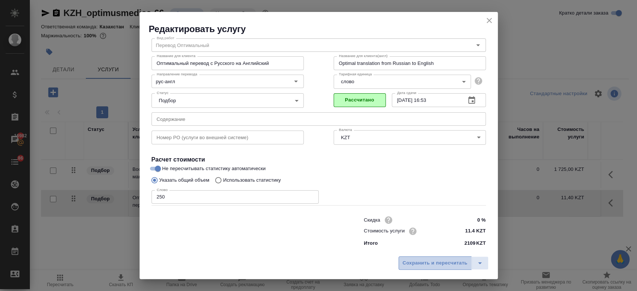
click at [429, 267] on span "Сохранить и пересчитать" at bounding box center [435, 263] width 65 height 9
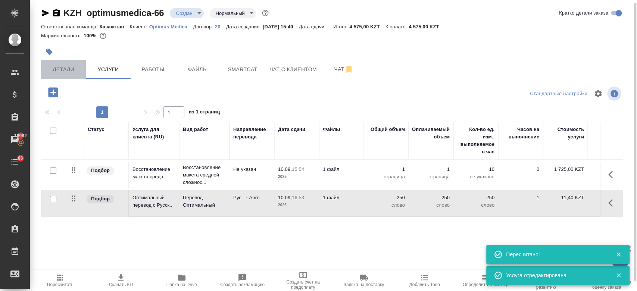
click at [68, 70] on span "Детали" at bounding box center [64, 69] width 36 height 9
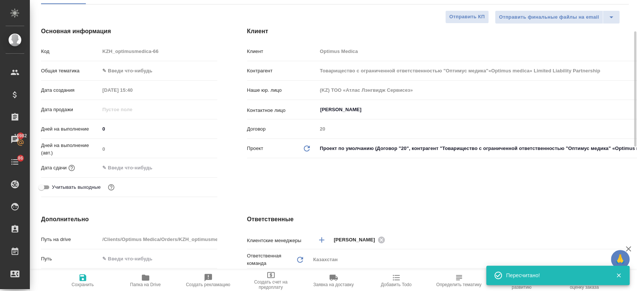
scroll to position [78, 0]
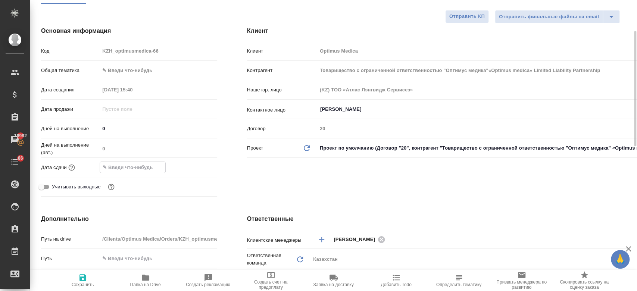
click at [134, 168] on input "text" at bounding box center [132, 167] width 65 height 11
click at [198, 170] on icon "button" at bounding box center [195, 167] width 9 height 9
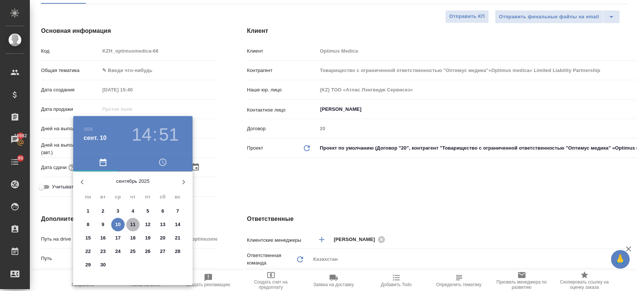
click at [136, 225] on span "11" at bounding box center [132, 224] width 13 height 7
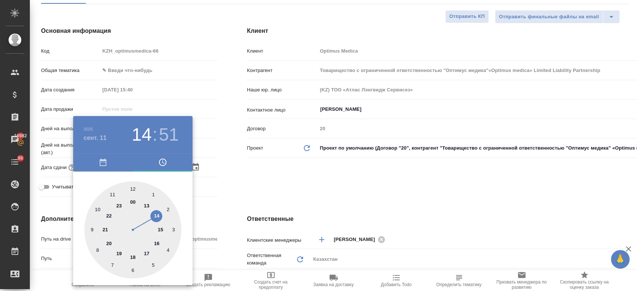
click at [274, 176] on div at bounding box center [318, 145] width 637 height 291
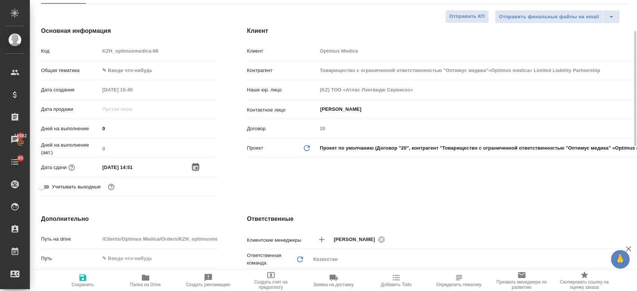
click at [196, 167] on icon "button" at bounding box center [195, 166] width 7 height 7
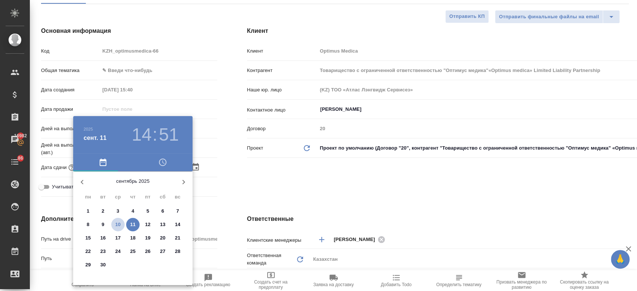
click at [117, 226] on p "10" at bounding box center [118, 224] width 6 height 7
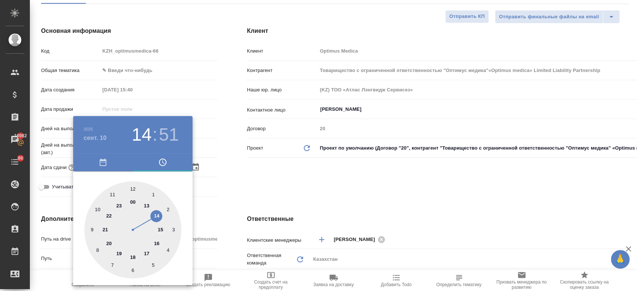
click at [229, 182] on div at bounding box center [318, 145] width 637 height 291
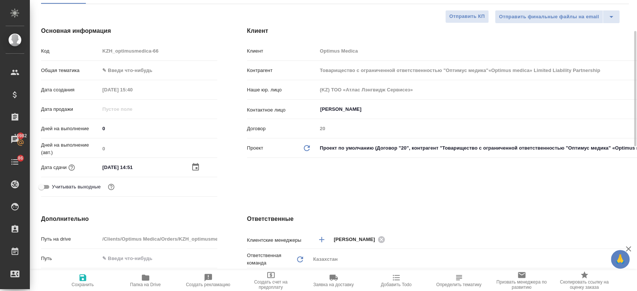
scroll to position [0, 0]
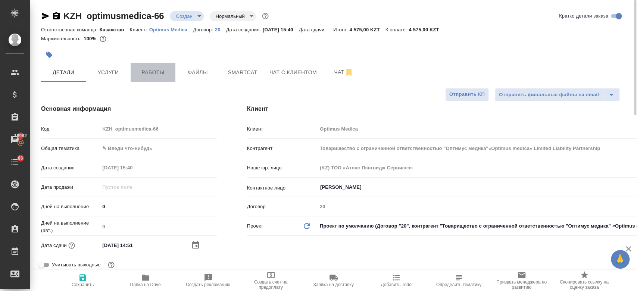
click at [153, 69] on span "Работы" at bounding box center [153, 72] width 36 height 9
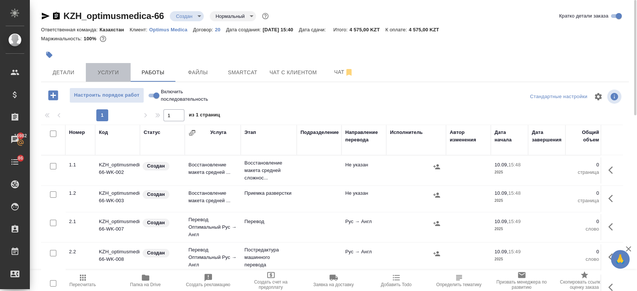
click at [95, 76] on span "Услуги" at bounding box center [108, 72] width 36 height 9
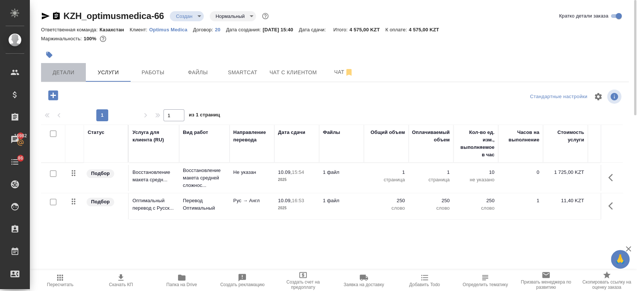
click at [55, 71] on span "Детали" at bounding box center [64, 72] width 36 height 9
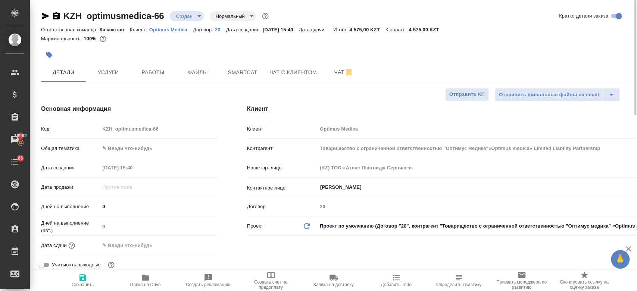
click at [124, 49] on div at bounding box center [237, 55] width 392 height 16
click at [342, 77] on button "Чат" at bounding box center [344, 72] width 45 height 19
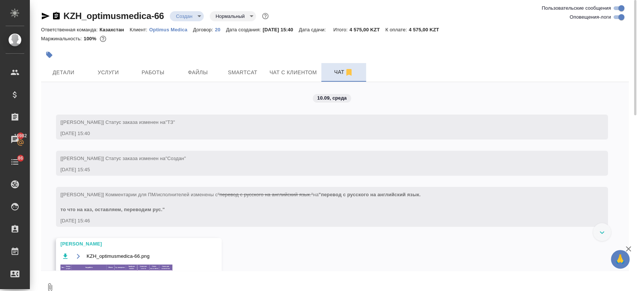
scroll to position [64, 0]
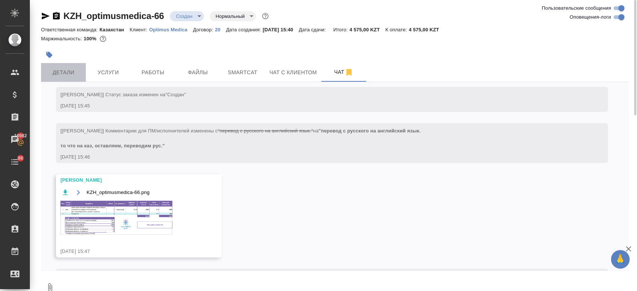
click at [65, 78] on button "Детали" at bounding box center [63, 72] width 45 height 19
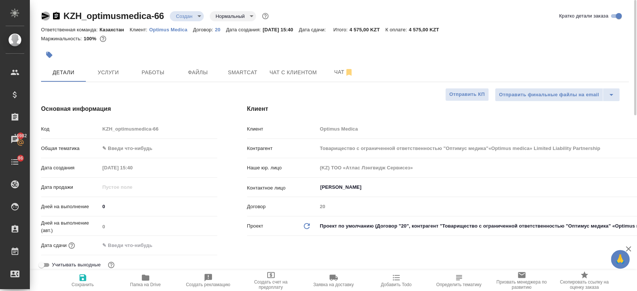
click at [45, 16] on icon "button" at bounding box center [45, 16] width 9 height 9
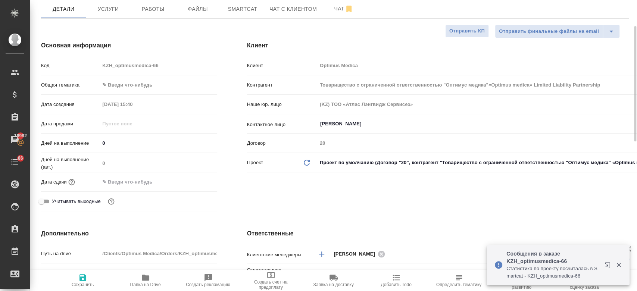
scroll to position [64, 0]
click at [125, 184] on input "text" at bounding box center [132, 181] width 65 height 11
click at [197, 177] on icon "button" at bounding box center [195, 180] width 7 height 7
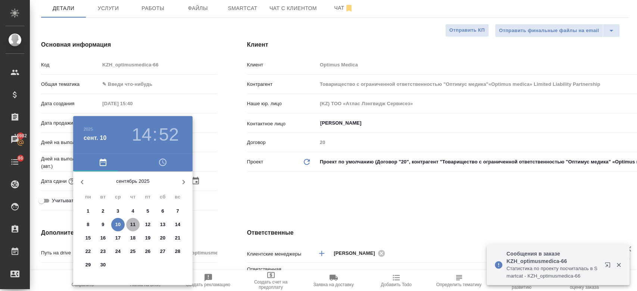
click at [131, 223] on p "11" at bounding box center [133, 224] width 6 height 7
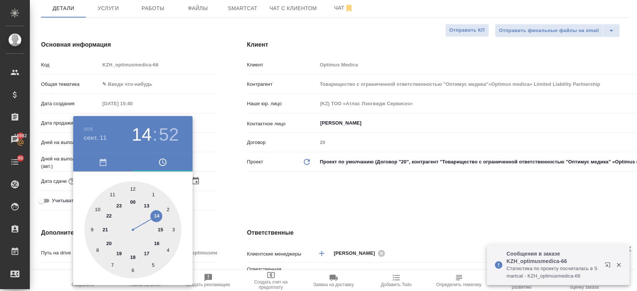
click at [111, 192] on div at bounding box center [132, 229] width 97 height 97
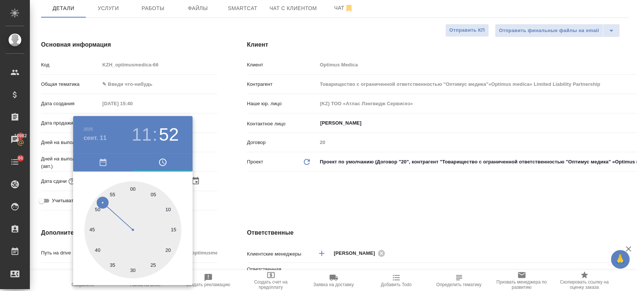
click at [134, 187] on div at bounding box center [132, 229] width 97 height 97
click at [251, 204] on div at bounding box center [318, 145] width 637 height 291
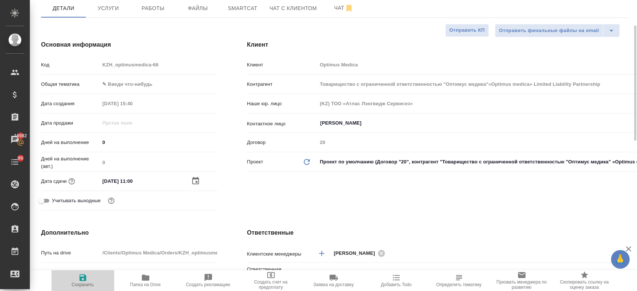
click at [87, 275] on span "Сохранить" at bounding box center [83, 280] width 54 height 14
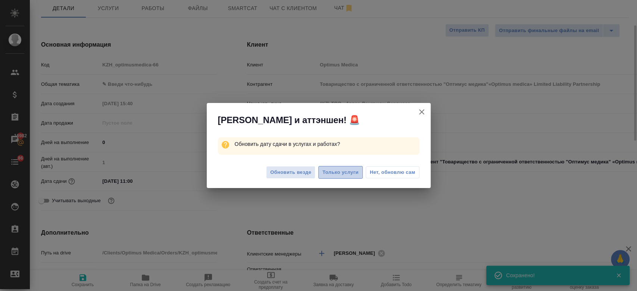
click at [341, 169] on span "Только услуги" at bounding box center [341, 172] width 36 height 9
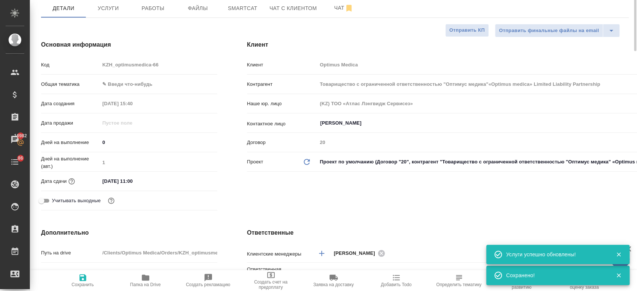
scroll to position [0, 0]
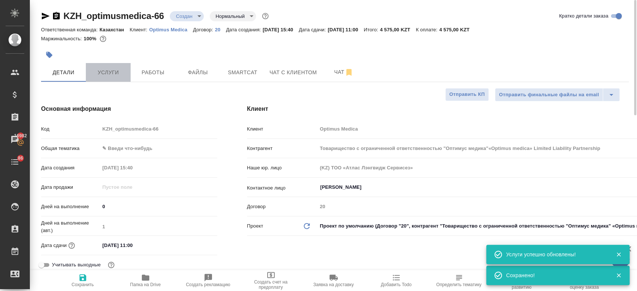
click at [118, 79] on button "Услуги" at bounding box center [108, 72] width 45 height 19
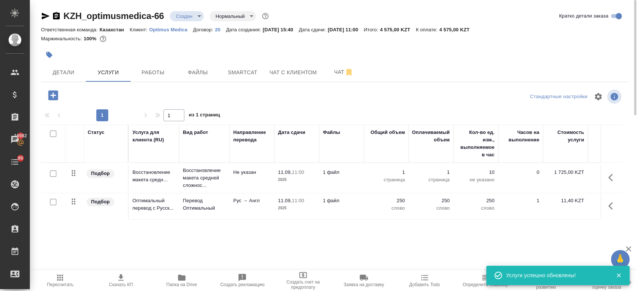
click at [120, 278] on icon "button" at bounding box center [120, 277] width 5 height 6
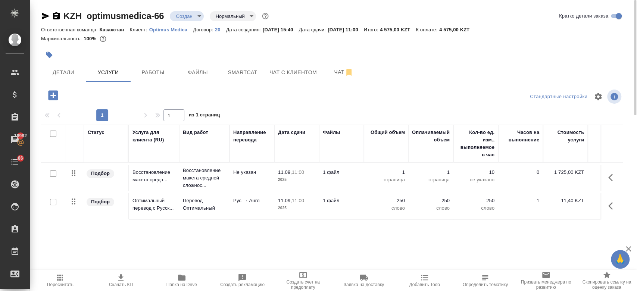
click at [218, 51] on div at bounding box center [237, 55] width 392 height 16
click at [74, 81] on button "Детали" at bounding box center [63, 72] width 45 height 19
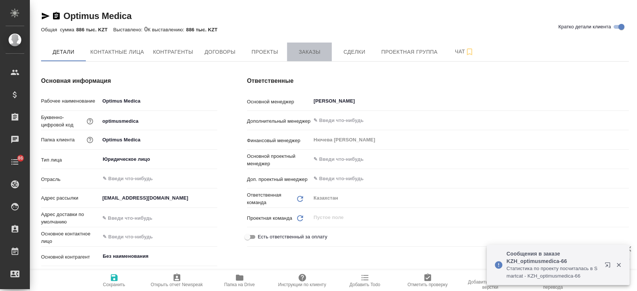
click at [313, 46] on button "Заказы" at bounding box center [309, 52] width 45 height 19
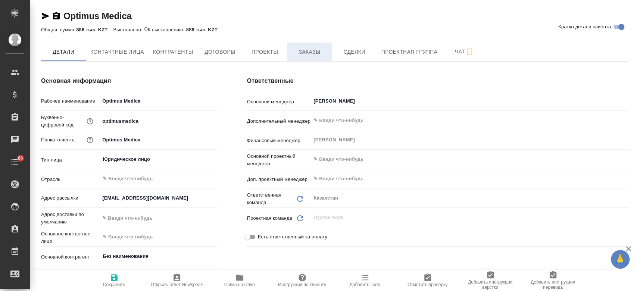
type textarea "x"
click at [299, 58] on button "Заказы" at bounding box center [309, 52] width 45 height 19
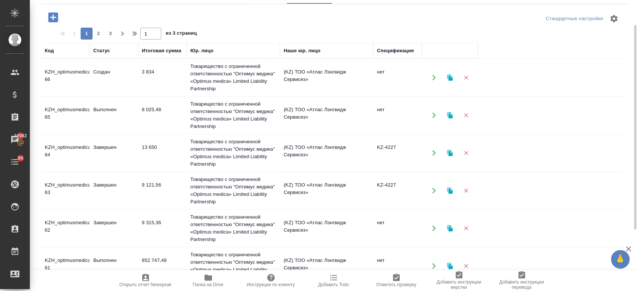
scroll to position [59, 0]
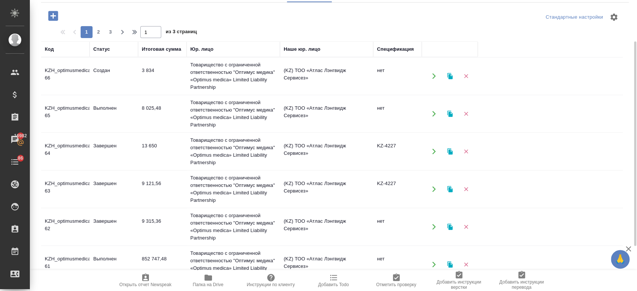
click at [88, 154] on td "KZH_optimusmedica-64" at bounding box center [65, 152] width 49 height 26
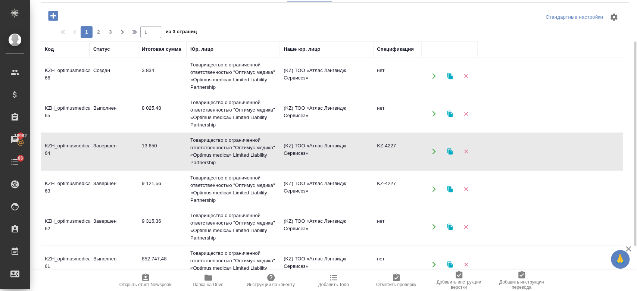
click at [88, 154] on td "KZH_optimusmedica-64" at bounding box center [65, 152] width 49 height 26
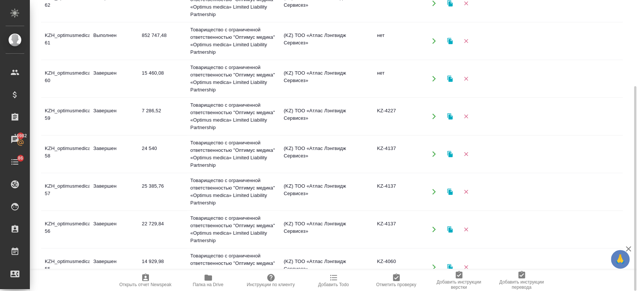
scroll to position [164, 0]
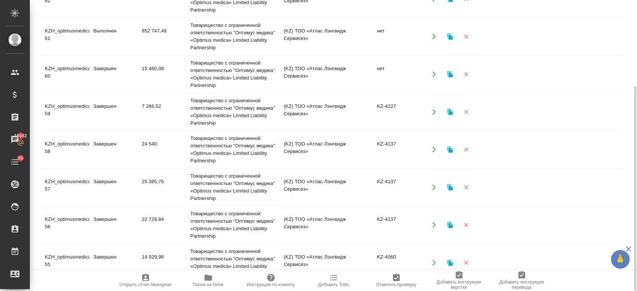
click at [124, 112] on td "Завершен" at bounding box center [114, 112] width 49 height 26
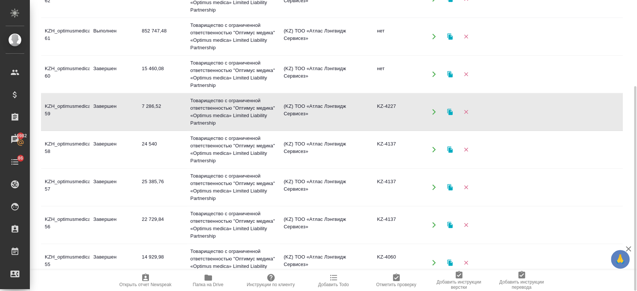
click at [124, 112] on td "Завершен" at bounding box center [114, 112] width 49 height 26
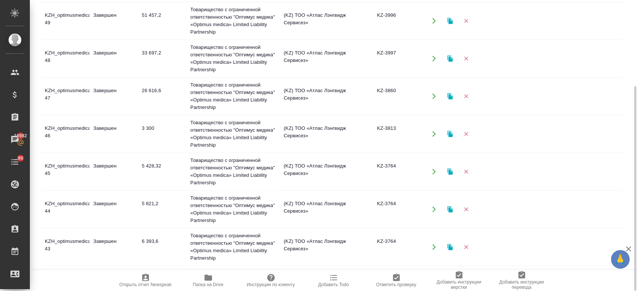
scroll to position [666, 0]
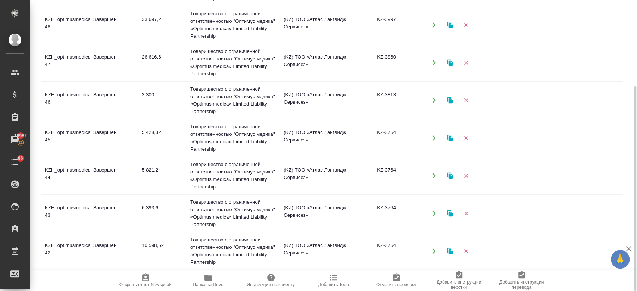
click at [91, 106] on td "Завершен" at bounding box center [114, 100] width 49 height 26
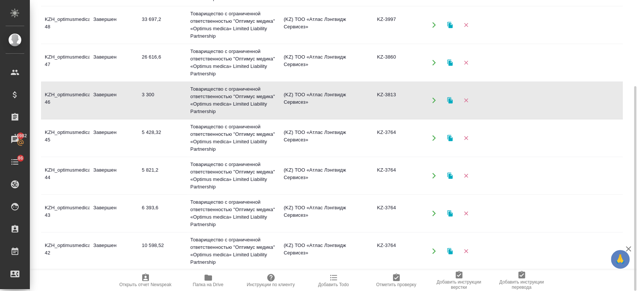
click at [91, 106] on td "Завершен" at bounding box center [114, 100] width 49 height 26
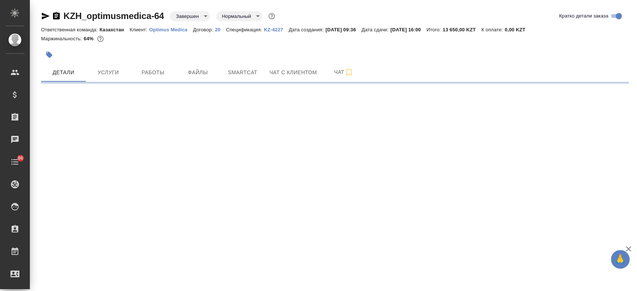
select select "RU"
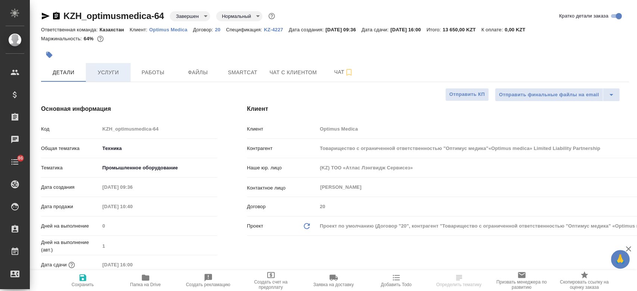
type textarea "x"
click at [112, 71] on span "Услуги" at bounding box center [108, 72] width 36 height 9
select select "RU"
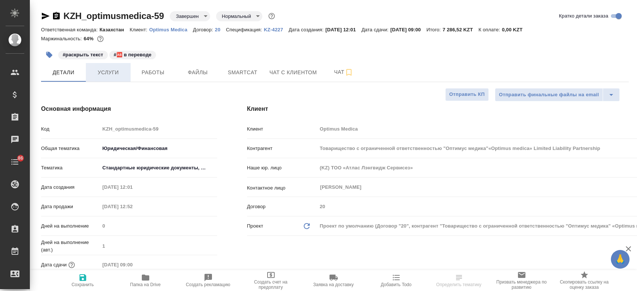
type input "Товарищество с ограниченной ответственностью "Оптимус медика"«Optimus medica» L…"
type textarea "x"
click at [116, 70] on span "Услуги" at bounding box center [108, 72] width 36 height 9
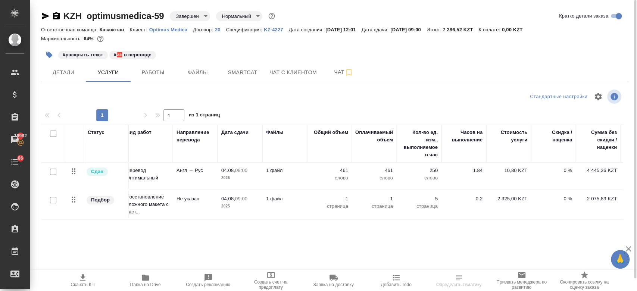
scroll to position [0, 58]
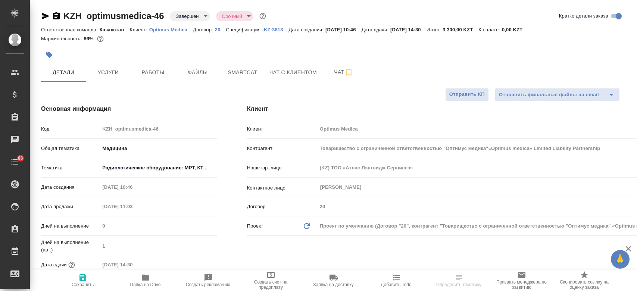
select select "RU"
click at [108, 74] on span "Услуги" at bounding box center [108, 72] width 36 height 9
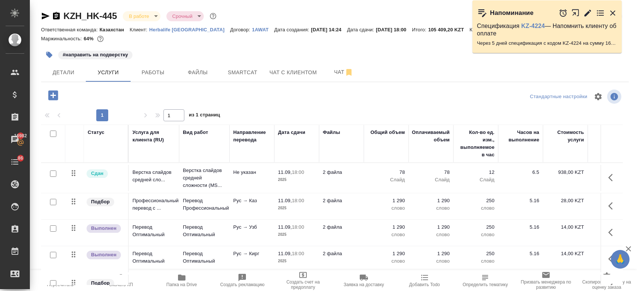
click at [394, 47] on div "#направить на подверстку" at bounding box center [237, 55] width 392 height 16
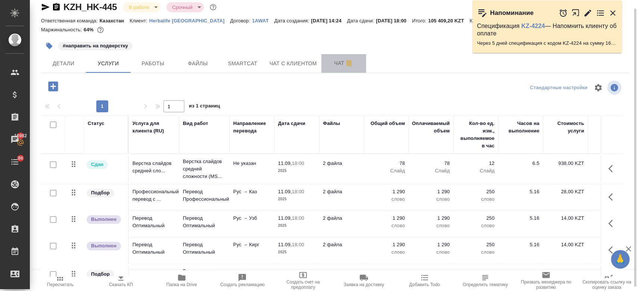
click at [335, 62] on span "Чат" at bounding box center [344, 63] width 36 height 9
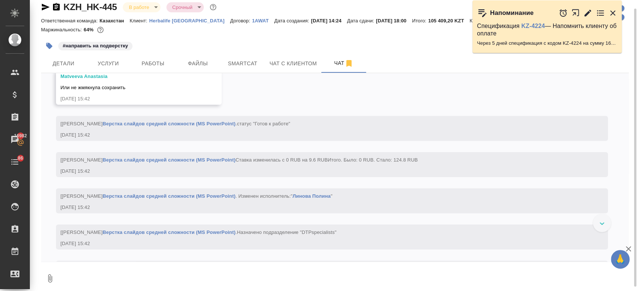
scroll to position [10805, 0]
click at [108, 59] on span "Услуги" at bounding box center [108, 63] width 36 height 9
click at [197, 41] on div "#направить на подверстку" at bounding box center [237, 46] width 392 height 16
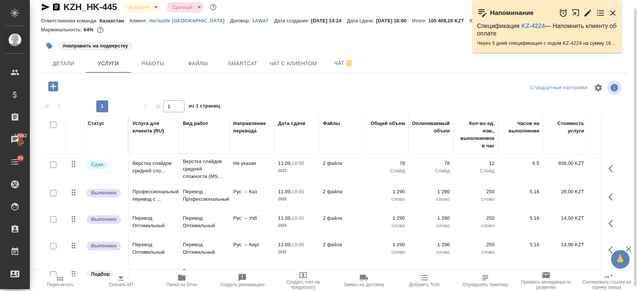
click at [405, 38] on div "#направить на подверстку" at bounding box center [237, 46] width 392 height 16
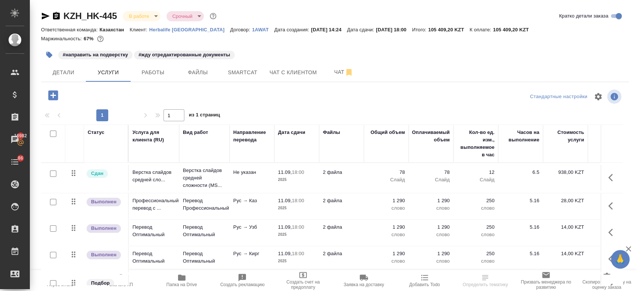
click at [288, 46] on div at bounding box center [335, 45] width 588 height 1
